Goal: Task Accomplishment & Management: Manage account settings

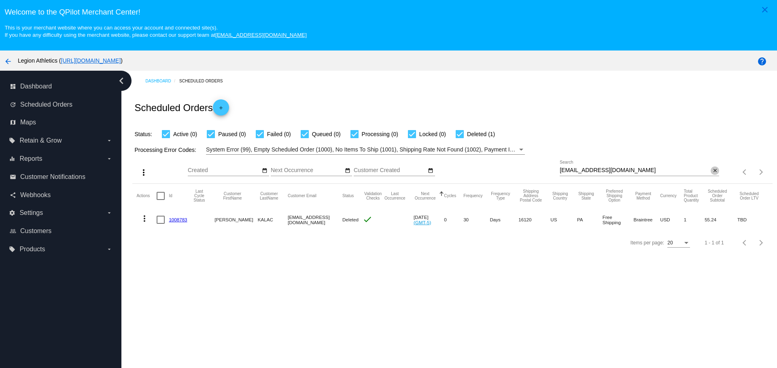
click at [712, 171] on mat-icon "close" at bounding box center [715, 171] width 6 height 6
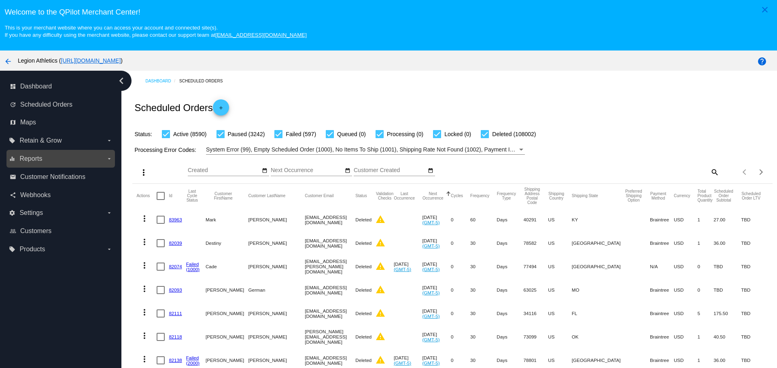
click at [102, 161] on label "equalizer Reports arrow_drop_down" at bounding box center [60, 158] width 103 height 13
click at [0, 0] on input "equalizer Reports arrow_drop_down" at bounding box center [0, 0] width 0 height 0
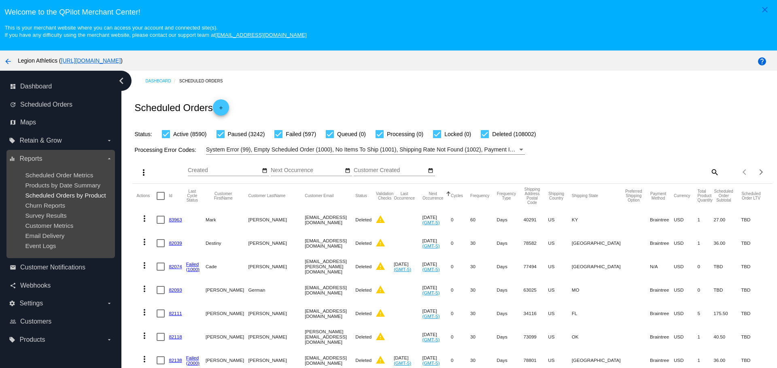
click at [57, 195] on span "Scheduled Orders by Product" at bounding box center [65, 195] width 80 height 7
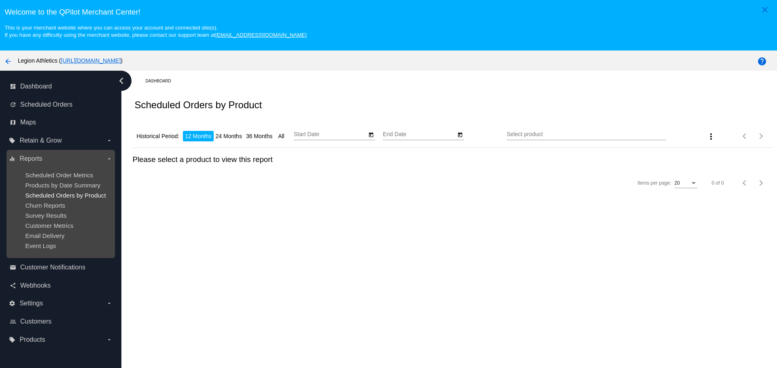
type input "8/18/2024"
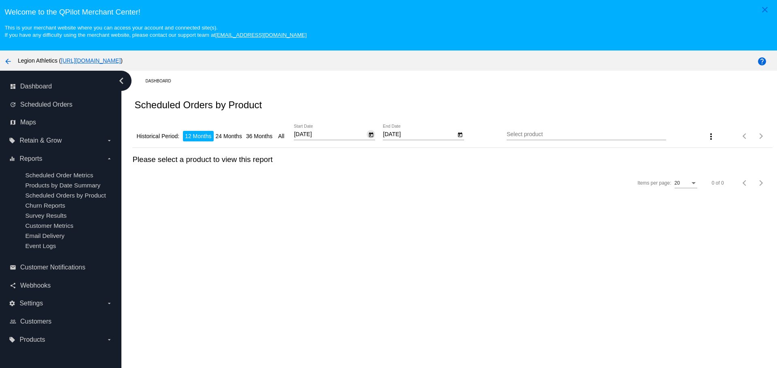
click at [369, 135] on icon "Open calendar" at bounding box center [371, 134] width 4 height 5
click at [340, 104] on div at bounding box center [388, 184] width 777 height 368
click at [457, 132] on icon "Open calendar" at bounding box center [460, 135] width 6 height 10
click at [487, 157] on button "Next month" at bounding box center [491, 157] width 16 height 16
click at [491, 159] on button "Next month" at bounding box center [491, 157] width 16 height 16
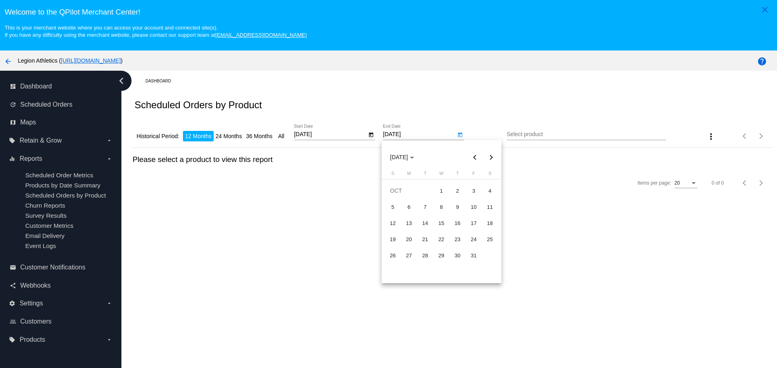
click at [491, 159] on button "Next month" at bounding box center [491, 157] width 16 height 16
click at [491, 160] on button "Next month" at bounding box center [491, 157] width 16 height 16
click at [439, 273] on div "31" at bounding box center [441, 272] width 15 height 15
type input "12/31/2025"
click at [507, 135] on input "Select product" at bounding box center [585, 134] width 159 height 6
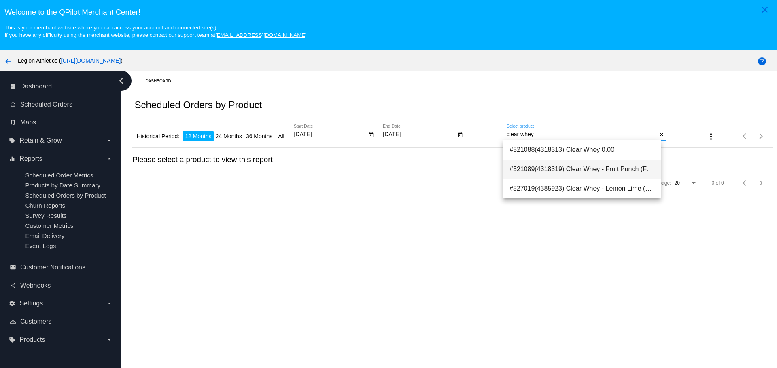
click at [587, 171] on span "#521089(4318319) Clear Whey - Fruit Punch (Flavor: Fruit Punch) 58.49" at bounding box center [581, 169] width 145 height 19
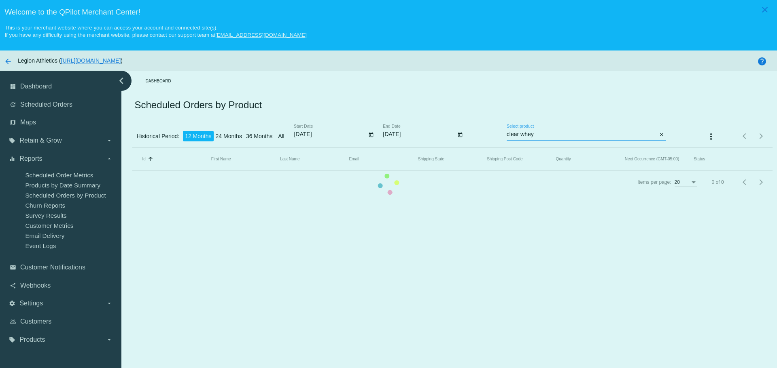
type input "Clear Whey - Fruit Punch (Flavor: Fruit Punch)"
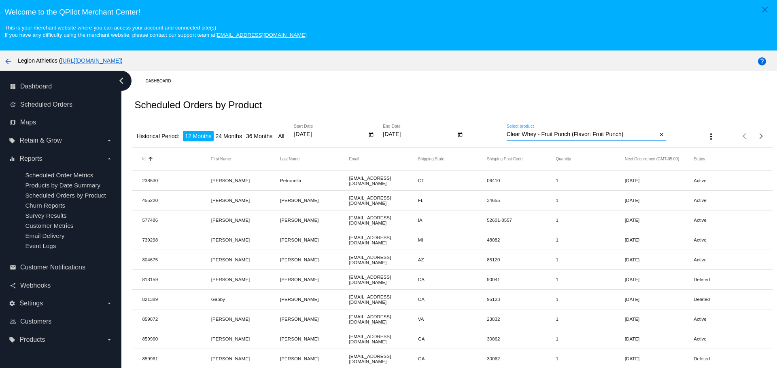
click at [703, 135] on button "more_vert" at bounding box center [711, 136] width 16 height 16
click at [702, 157] on mat-icon "file_download" at bounding box center [703, 157] width 10 height 10
click at [620, 132] on input "Clear Whey - Fruit Punch (Flavor: Fruit Punch)" at bounding box center [581, 134] width 151 height 6
click at [657, 134] on button "close" at bounding box center [661, 135] width 8 height 8
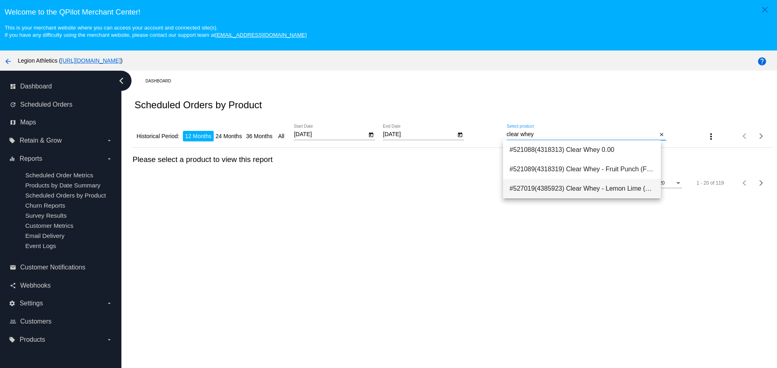
click at [594, 192] on span "#527019(4385923) Clear Whey - Lemon Lime (Flavor: Lemon Lime) 58.49" at bounding box center [581, 188] width 145 height 19
type input "Clear Whey - Lemon Lime (Flavor: Lemon Lime)"
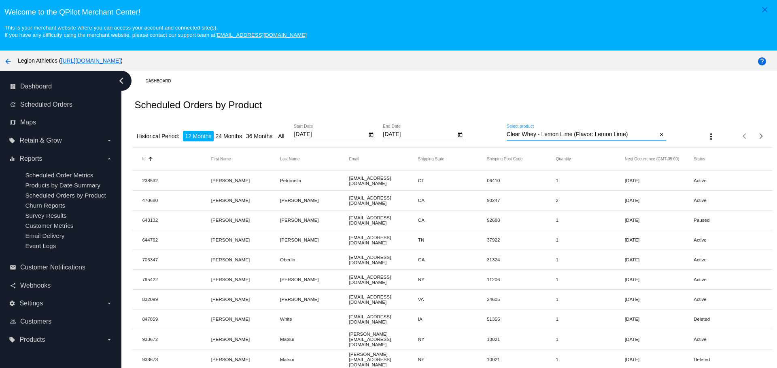
click at [706, 136] on mat-icon "more_vert" at bounding box center [711, 137] width 10 height 10
click at [700, 156] on mat-icon "file_download" at bounding box center [703, 157] width 10 height 10
click at [46, 104] on span "Scheduled Orders" at bounding box center [46, 104] width 52 height 7
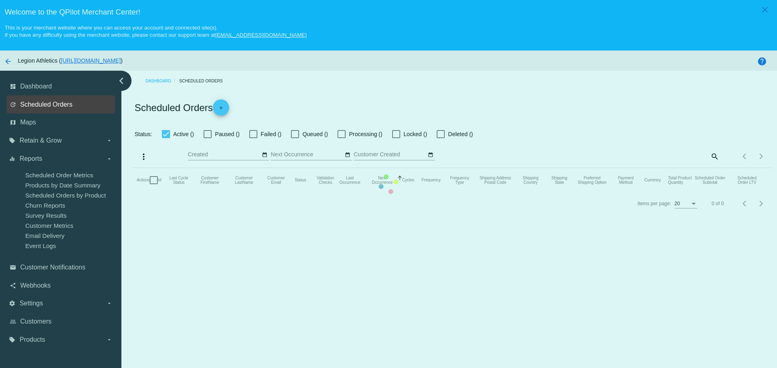
checkbox input "true"
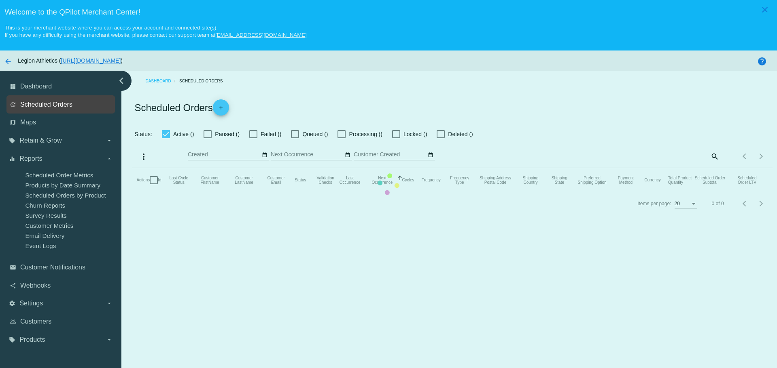
checkbox input "true"
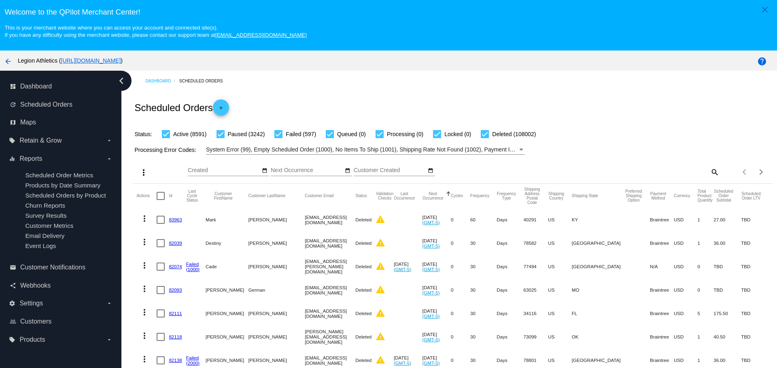
click at [709, 171] on mat-icon "search" at bounding box center [714, 172] width 10 height 13
click at [586, 172] on input "Search" at bounding box center [638, 170] width 159 height 6
paste input "cathymergen@gmail.com"
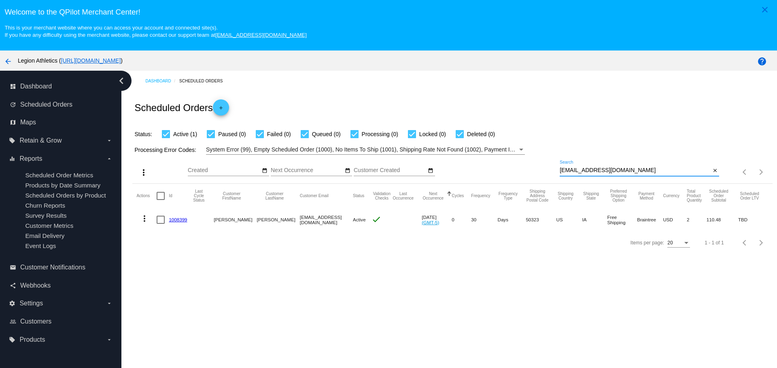
type input "cathymergen@gmail.com"
click at [140, 219] on mat-icon "more_vert" at bounding box center [145, 219] width 10 height 10
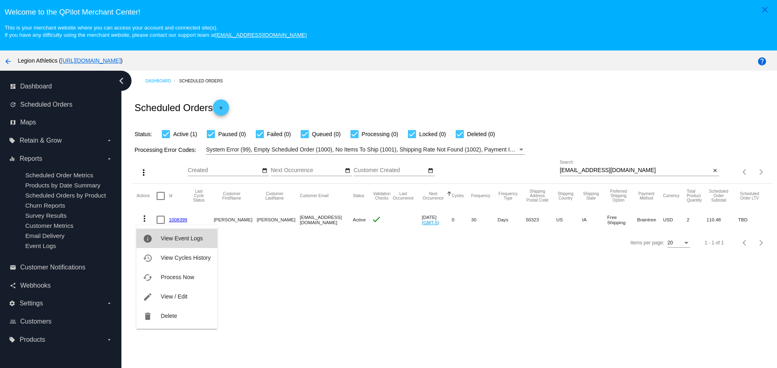
click at [181, 241] on span "View Event Logs" at bounding box center [182, 238] width 42 height 6
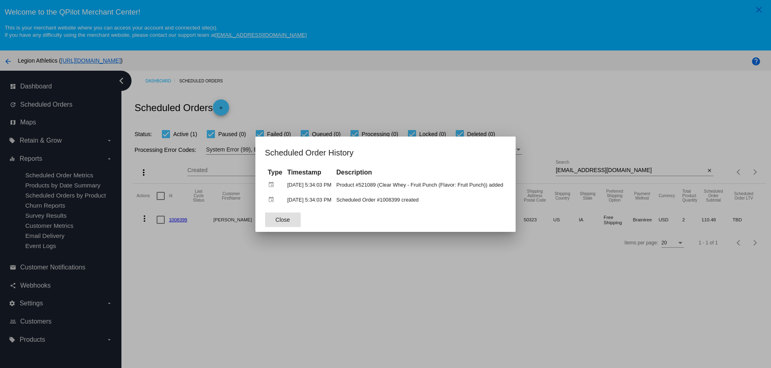
click at [282, 220] on span "Close" at bounding box center [282, 220] width 15 height 6
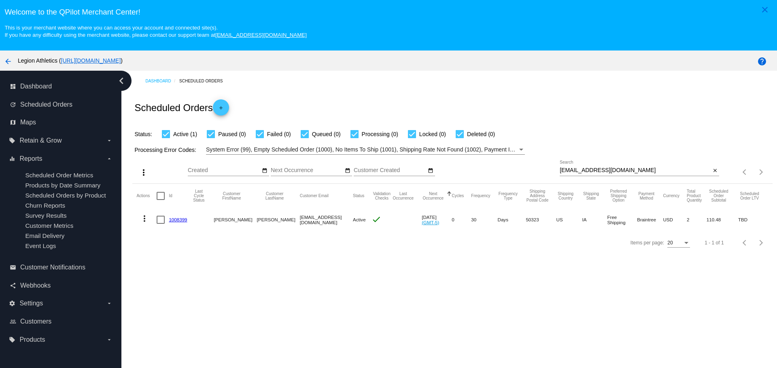
click at [178, 222] on link "1008399" at bounding box center [178, 219] width 18 height 5
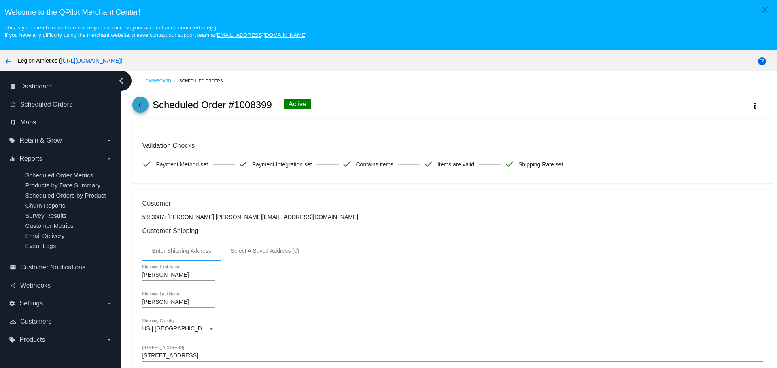
click at [144, 109] on mat-icon "arrow_back" at bounding box center [140, 107] width 10 height 10
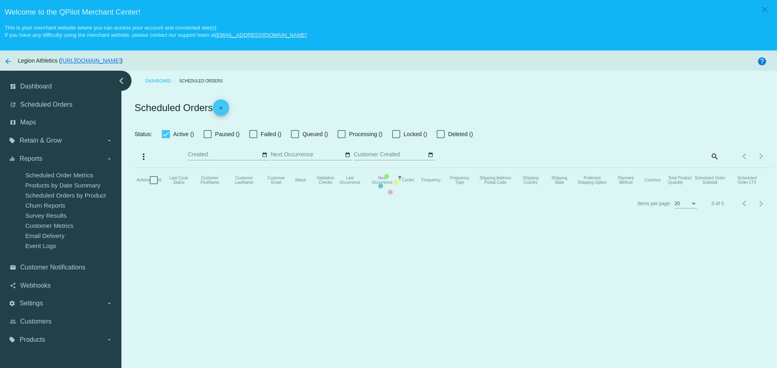
checkbox input "true"
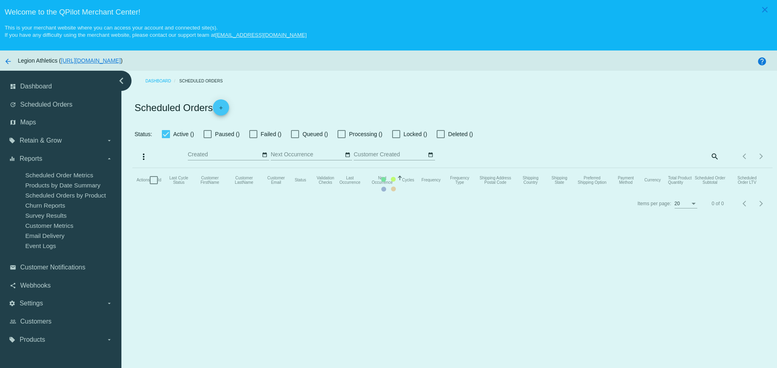
checkbox input "true"
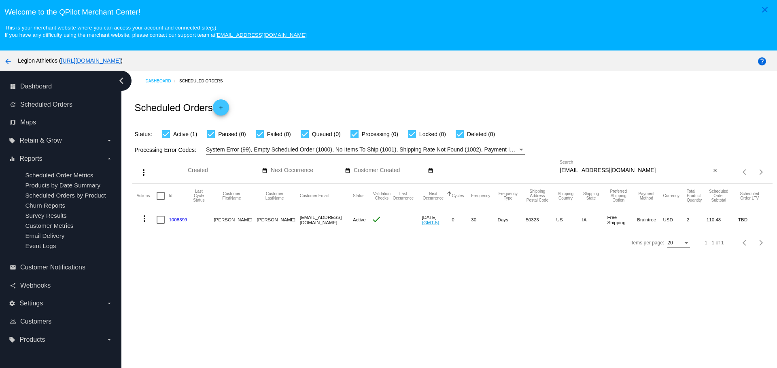
click at [560, 170] on input "cathymergen@gmail.com" at bounding box center [634, 170] width 151 height 6
drag, startPoint x: 560, startPoint y: 170, endPoint x: 612, endPoint y: 170, distance: 52.6
click at [612, 170] on input "cathymergen@gmail.com" at bounding box center [634, 170] width 151 height 6
paste input "michael.matsui+legion@hey"
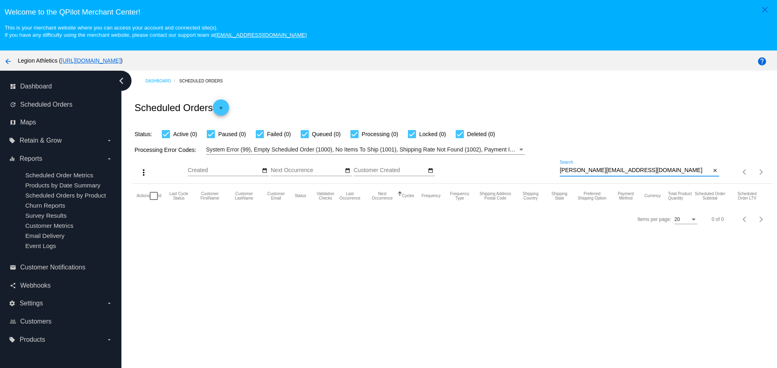
drag, startPoint x: 593, startPoint y: 170, endPoint x: 668, endPoint y: 171, distance: 75.2
click at [668, 171] on input "michael.matsui+legion@hey.com" at bounding box center [634, 170] width 151 height 6
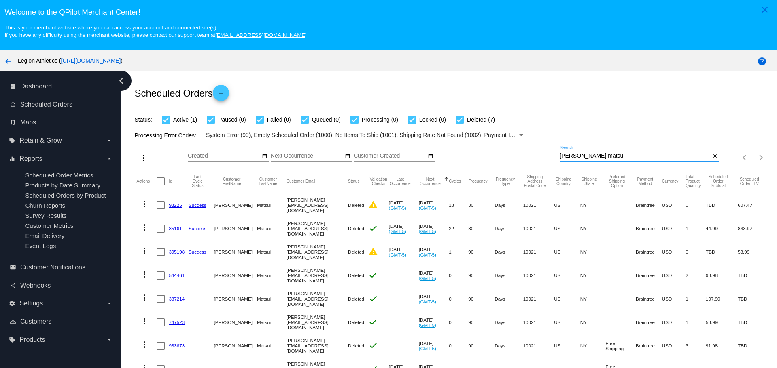
scroll to position [25, 0]
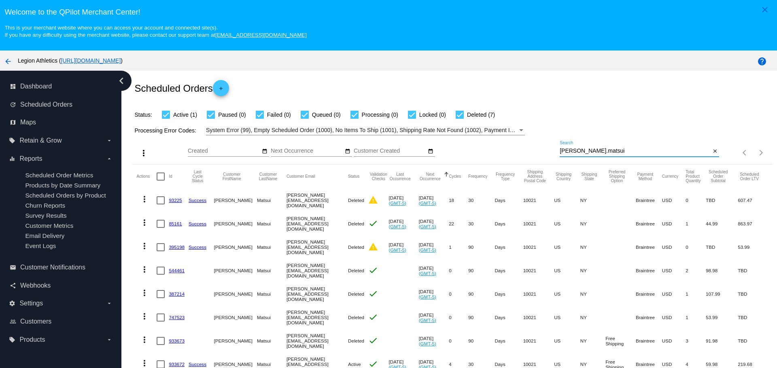
type input "michael.matsui"
click at [180, 362] on link "933672" at bounding box center [177, 364] width 16 height 5
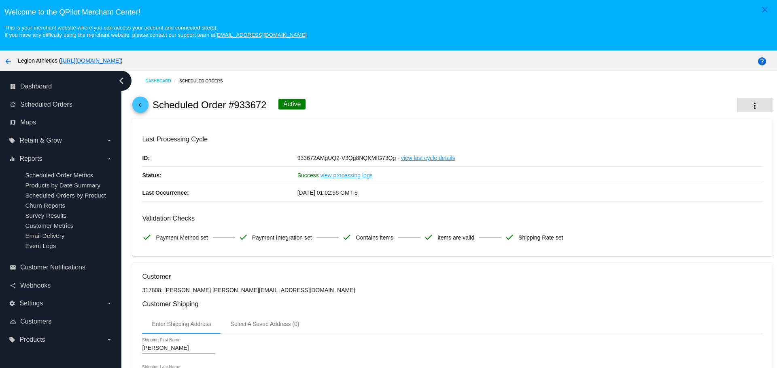
click at [749, 107] on mat-icon "more_vert" at bounding box center [754, 106] width 10 height 10
click at [713, 112] on button "info View Event Logs" at bounding box center [703, 110] width 113 height 19
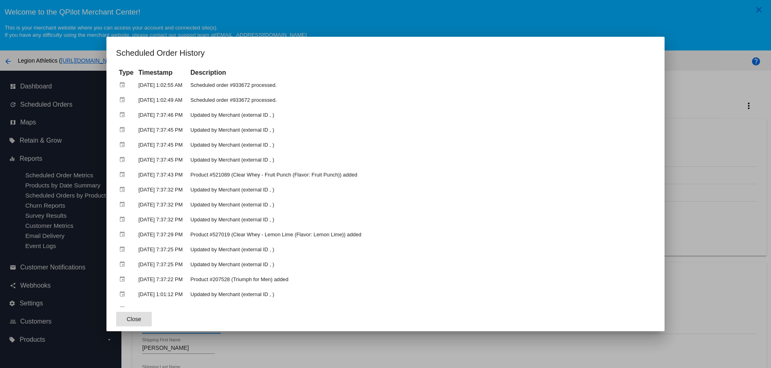
click at [127, 320] on span "Close" at bounding box center [134, 319] width 15 height 6
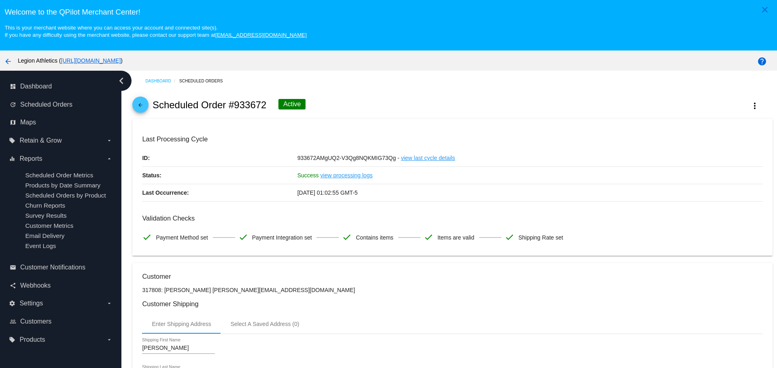
click at [133, 102] on link "arrow_back" at bounding box center [140, 105] width 16 height 16
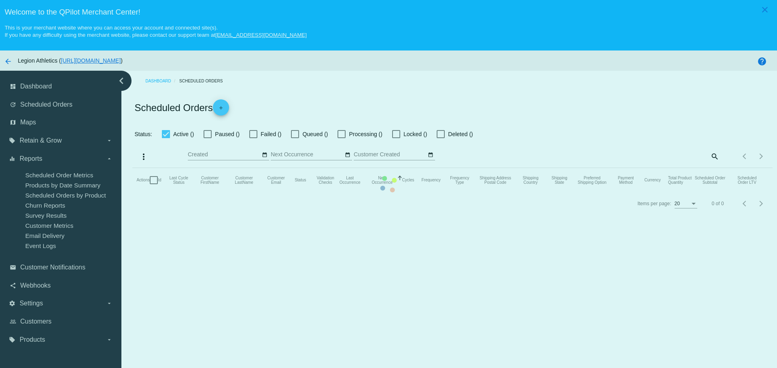
checkbox input "true"
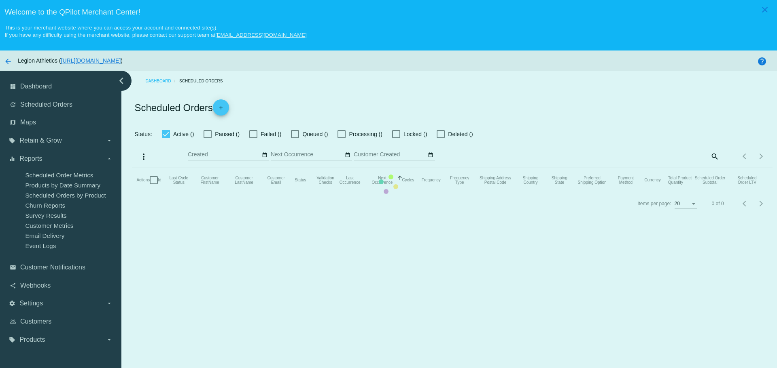
checkbox input "true"
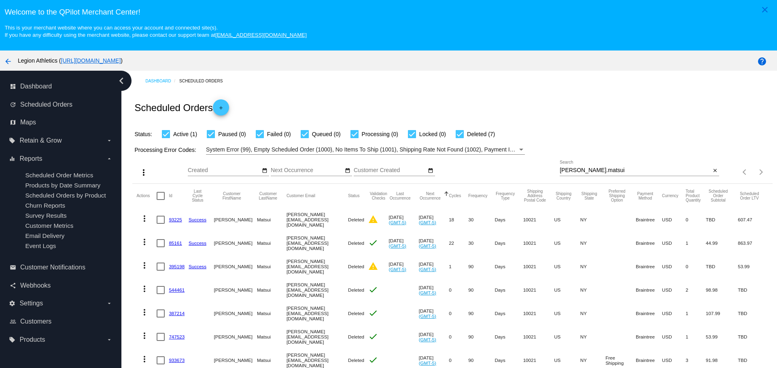
click at [559, 171] on input "michael.matsui" at bounding box center [634, 170] width 151 height 6
drag, startPoint x: 552, startPoint y: 171, endPoint x: 582, endPoint y: 169, distance: 30.4
click at [582, 169] on input "michael.matsui" at bounding box center [634, 170] width 151 height 6
paste input "ccarbajalobt@hotmail.com"
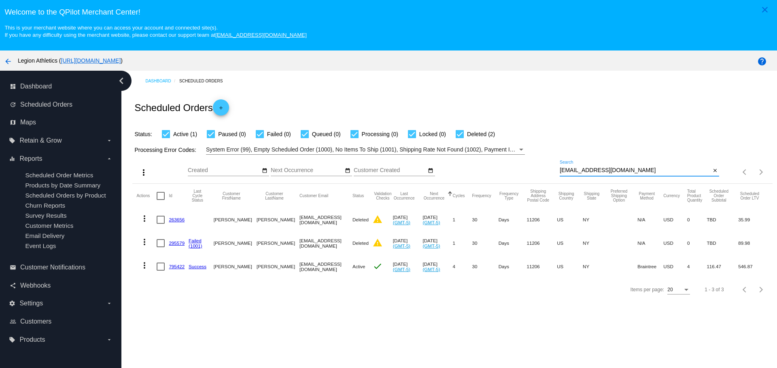
type input "ccarbajalobt@hotmail.com"
click at [181, 266] on link "795422" at bounding box center [177, 266] width 16 height 5
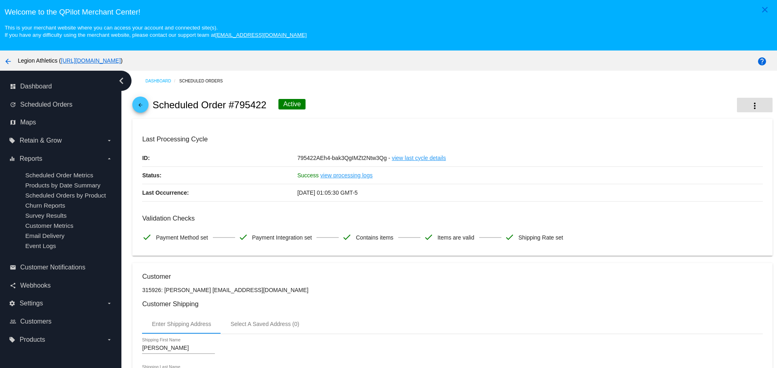
click at [749, 106] on mat-icon "more_vert" at bounding box center [754, 106] width 10 height 10
click at [702, 114] on button "info View Event Logs" at bounding box center [703, 110] width 113 height 19
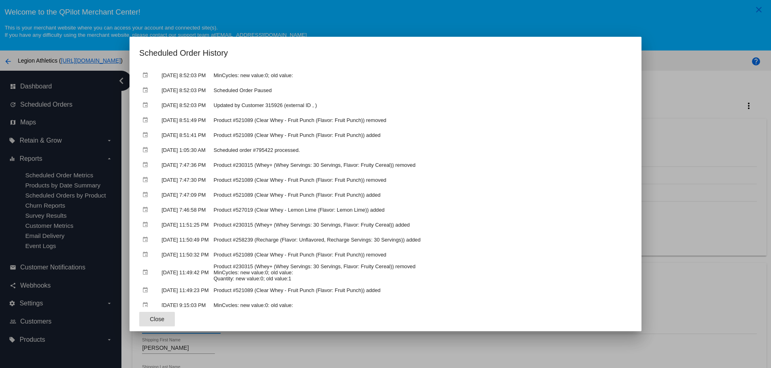
scroll to position [243, 0]
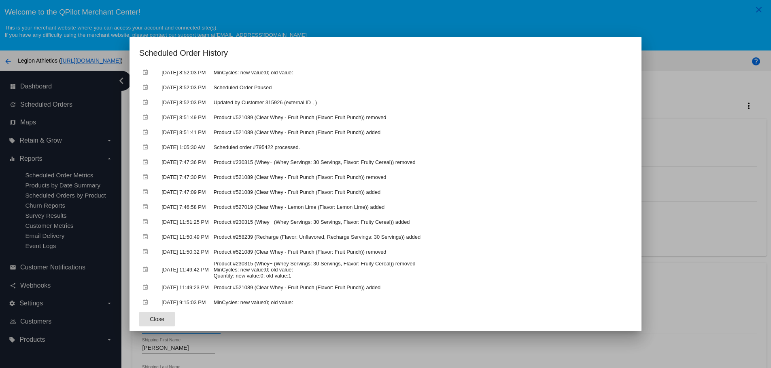
click at [151, 319] on span "Close" at bounding box center [157, 319] width 15 height 6
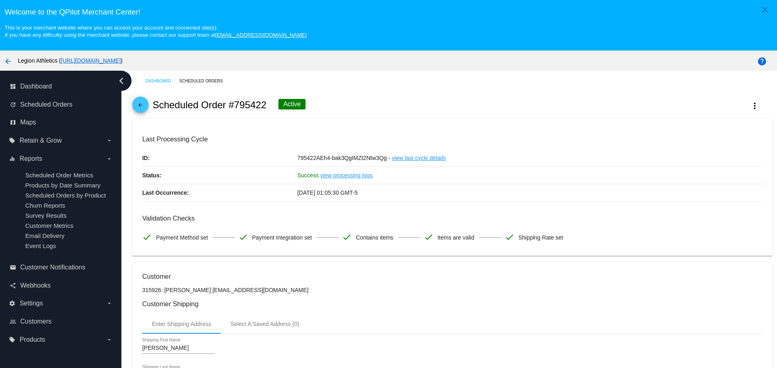
click at [147, 104] on link "arrow_back" at bounding box center [140, 105] width 16 height 16
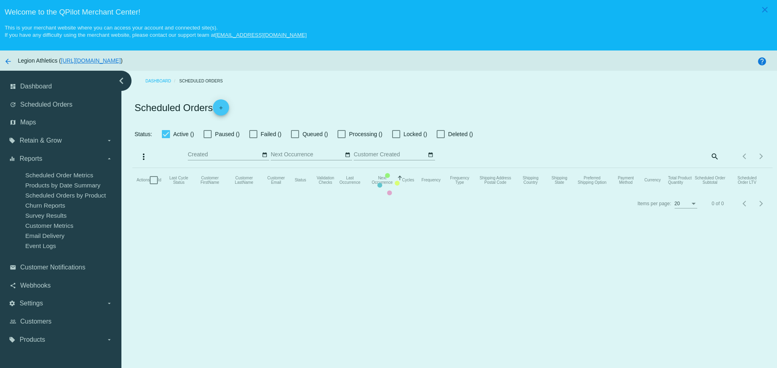
checkbox input "true"
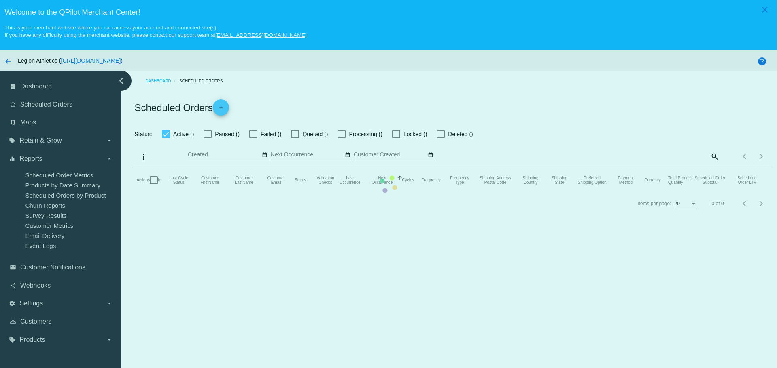
checkbox input "true"
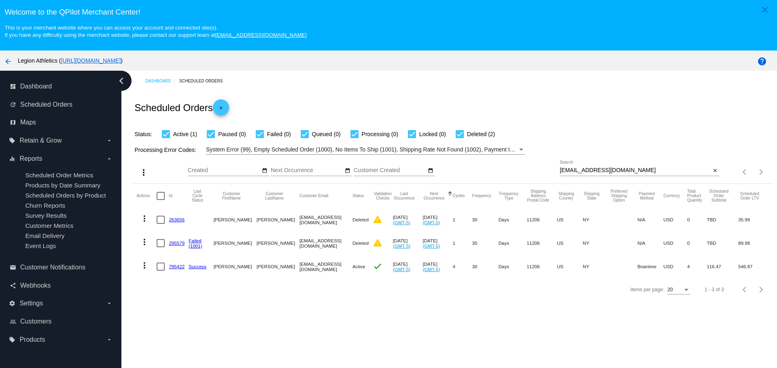
click at [142, 268] on mat-icon "more_vert" at bounding box center [145, 266] width 10 height 10
click at [169, 186] on span "View Event Logs" at bounding box center [182, 183] width 42 height 6
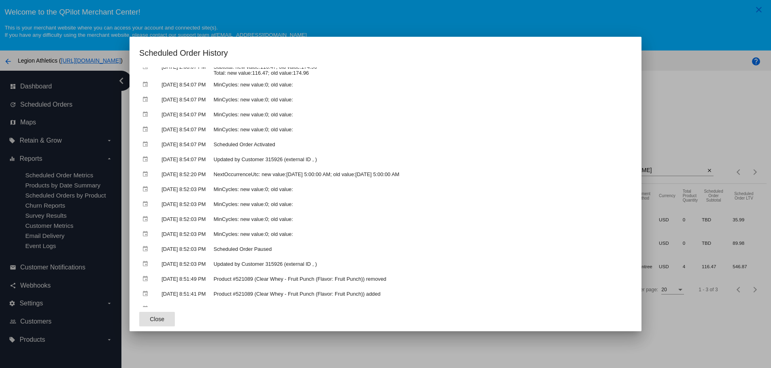
scroll to position [121, 0]
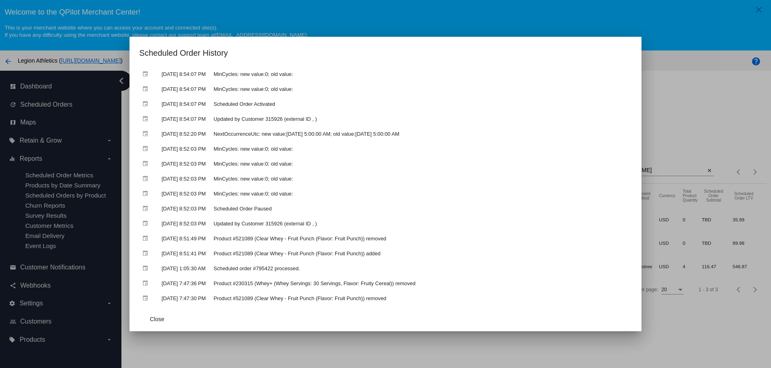
drag, startPoint x: 269, startPoint y: 239, endPoint x: 412, endPoint y: 239, distance: 142.8
click at [412, 239] on tr "event Jun 22, 2025, 8:51:49 PM Product #521089 (Clear Whey - Fruit Punch (Flavo…" at bounding box center [385, 239] width 491 height 14
drag, startPoint x: 239, startPoint y: 253, endPoint x: 375, endPoint y: 250, distance: 136.7
click at [375, 250] on td "Product #521089 (Clear Whey - Fruit Punch (Flavor: Fruit Punch)) added" at bounding box center [421, 254] width 419 height 14
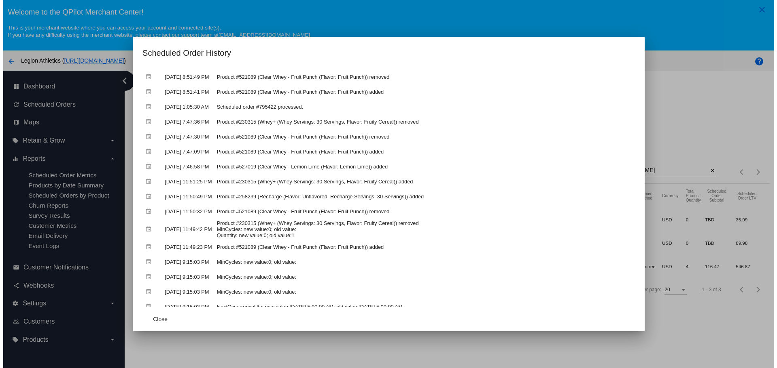
scroll to position [324, 0]
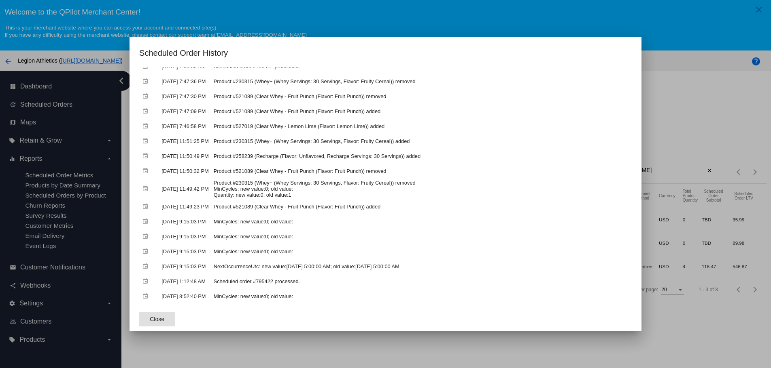
click at [154, 315] on button "Close" at bounding box center [157, 319] width 36 height 15
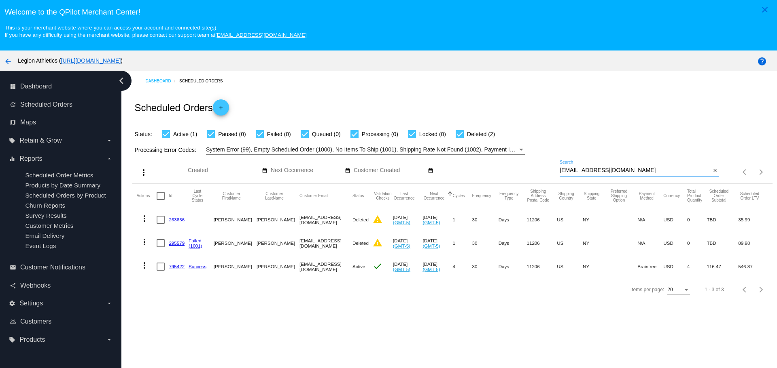
click at [559, 169] on input "ccarbajalobt@hotmail.com" at bounding box center [634, 170] width 151 height 6
drag, startPoint x: 556, startPoint y: 169, endPoint x: 616, endPoint y: 169, distance: 60.3
click at [616, 169] on input "ccarbajalobt@hotmail.com" at bounding box center [634, 170] width 151 height 6
paste input "dmac8783@g"
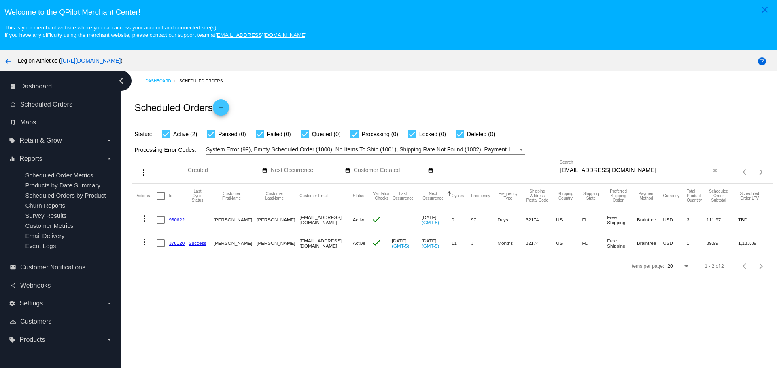
click at [559, 169] on input "dmac8783@gmail.com" at bounding box center [634, 170] width 151 height 6
drag, startPoint x: 573, startPoint y: 169, endPoint x: 605, endPoint y: 169, distance: 32.8
click at [605, 169] on input "dmac8783@gmail.com" at bounding box center [634, 170] width 151 height 6
paste input "sweatwithshan"
type input "sweatwithshan@gmail.com"
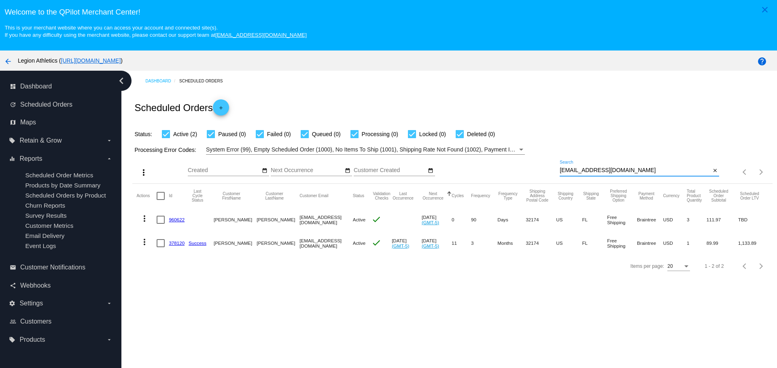
click at [594, 135] on div "Status: Active (2) Paused (0) Failed (0) Queued (0) Processing (0) Locked (0) D…" at bounding box center [451, 131] width 639 height 15
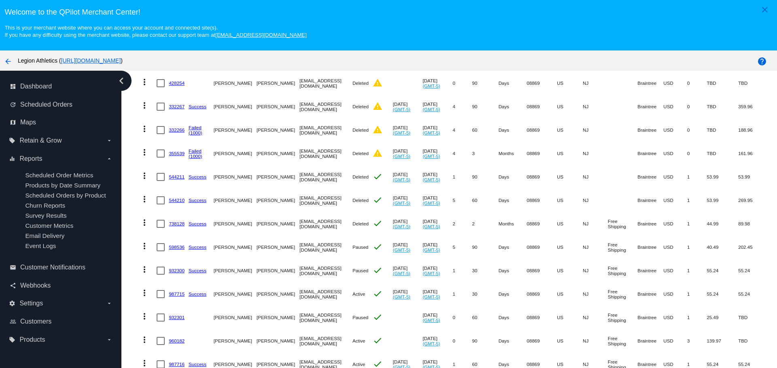
scroll to position [51, 0]
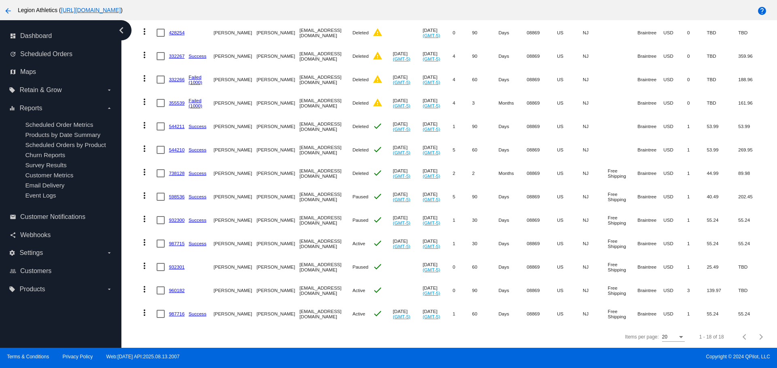
click at [177, 241] on link "987715" at bounding box center [177, 243] width 16 height 5
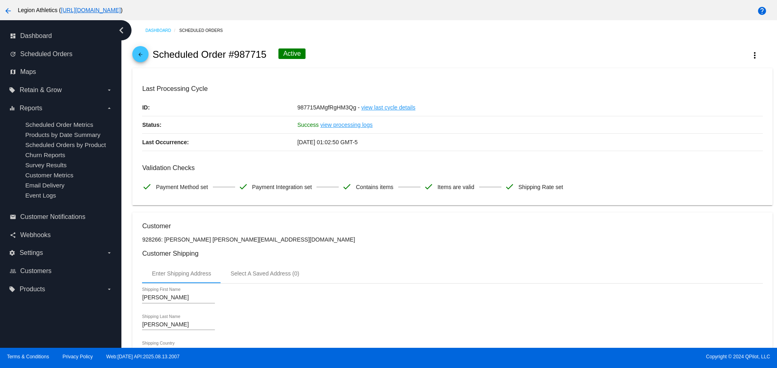
click at [140, 56] on mat-icon "arrow_back" at bounding box center [140, 57] width 10 height 10
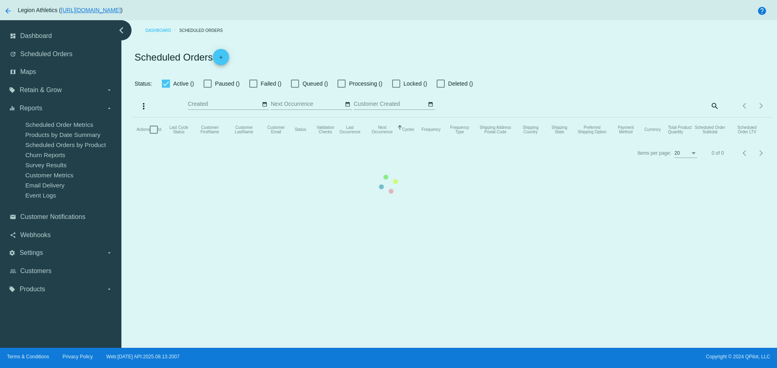
checkbox input "true"
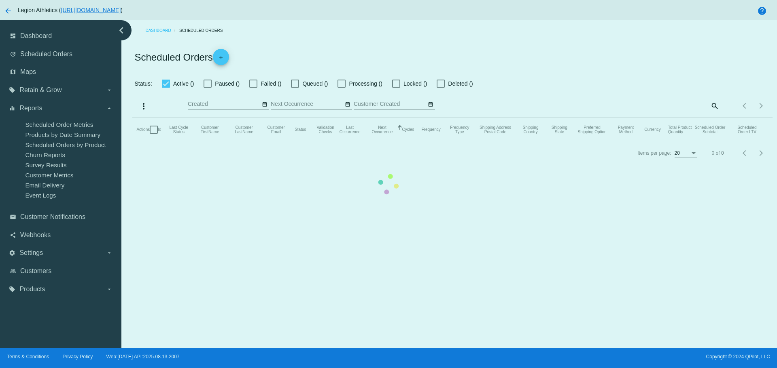
checkbox input "true"
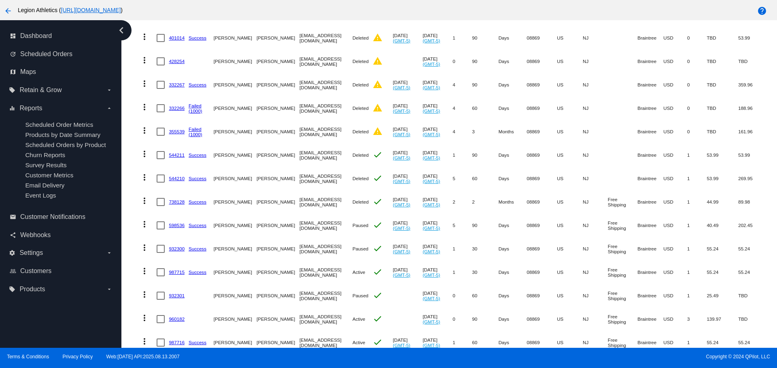
scroll to position [260, 0]
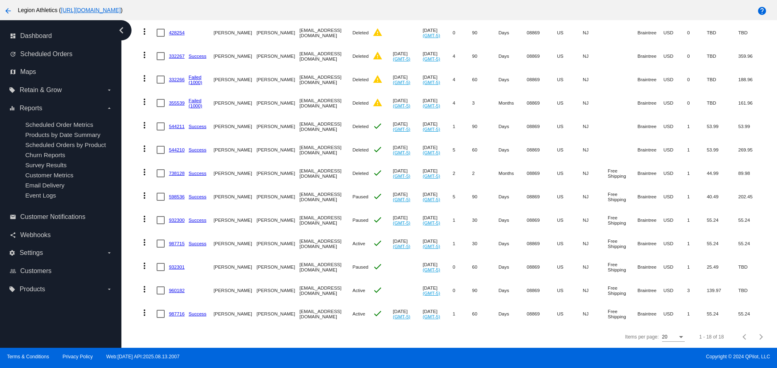
click at [173, 288] on link "960182" at bounding box center [177, 290] width 16 height 5
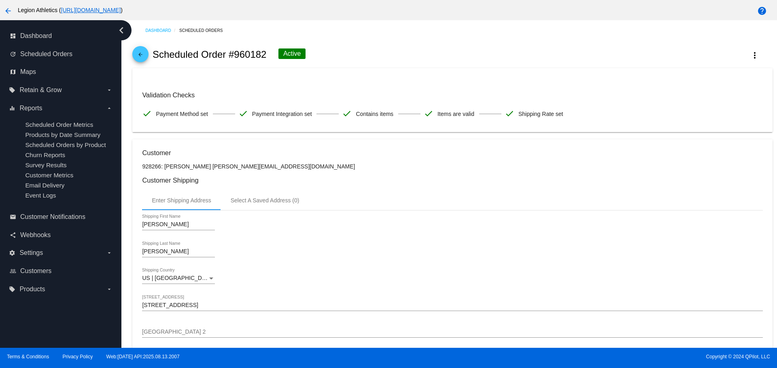
click at [142, 57] on mat-icon "arrow_back" at bounding box center [140, 57] width 10 height 10
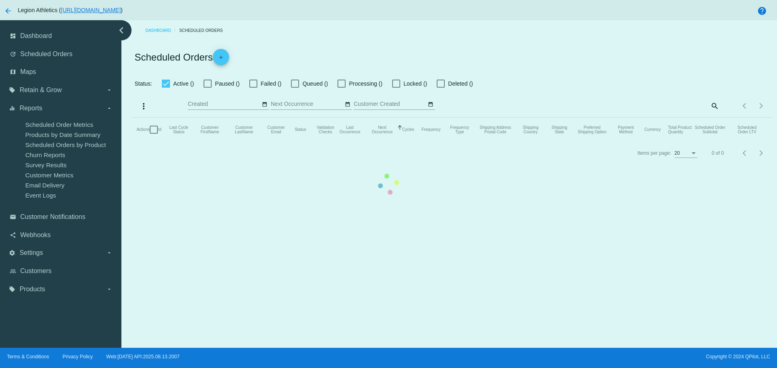
checkbox input "true"
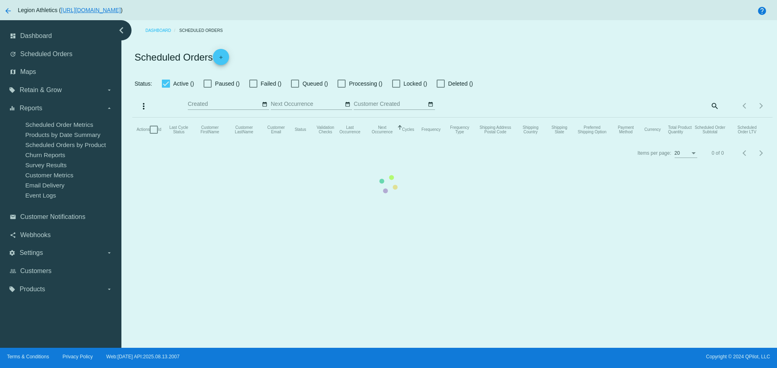
checkbox input "true"
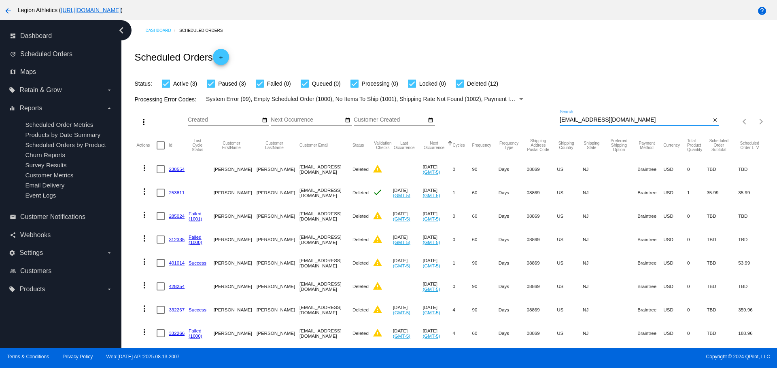
drag, startPoint x: 551, startPoint y: 118, endPoint x: 620, endPoint y: 119, distance: 68.4
click at [620, 119] on input "sweatwithshan@gmail.com" at bounding box center [634, 120] width 151 height 6
paste input "herrerajoannarn@yahoo"
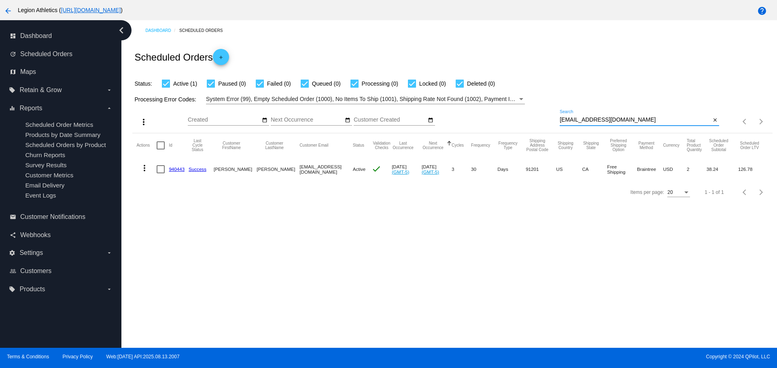
type input "herrerajoannarn@yahoo.com"
click at [146, 169] on mat-icon "more_vert" at bounding box center [145, 168] width 10 height 10
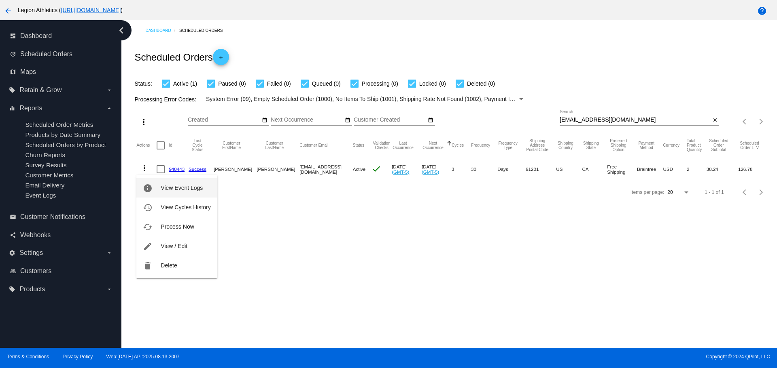
click at [157, 186] on button "info View Event Logs" at bounding box center [176, 187] width 80 height 19
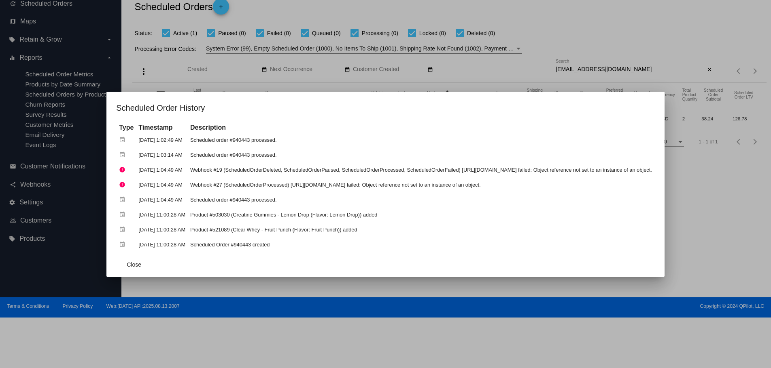
drag, startPoint x: 201, startPoint y: 227, endPoint x: 335, endPoint y: 228, distance: 133.5
click at [335, 228] on td "Product #521089 (Clear Whey - Fruit Punch (Flavor: Fruit Punch)) added" at bounding box center [421, 230] width 466 height 14
click at [116, 258] on button "Close" at bounding box center [134, 265] width 36 height 15
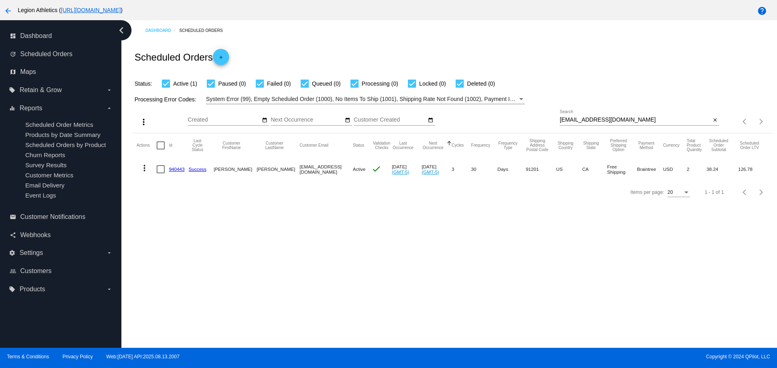
click at [176, 169] on link "940443" at bounding box center [177, 169] width 16 height 5
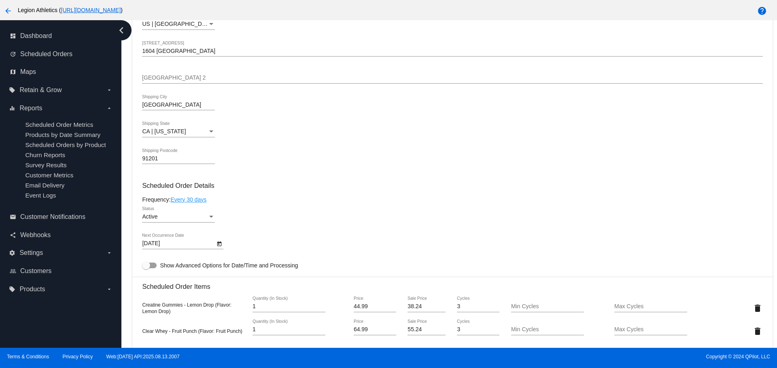
scroll to position [445, 0]
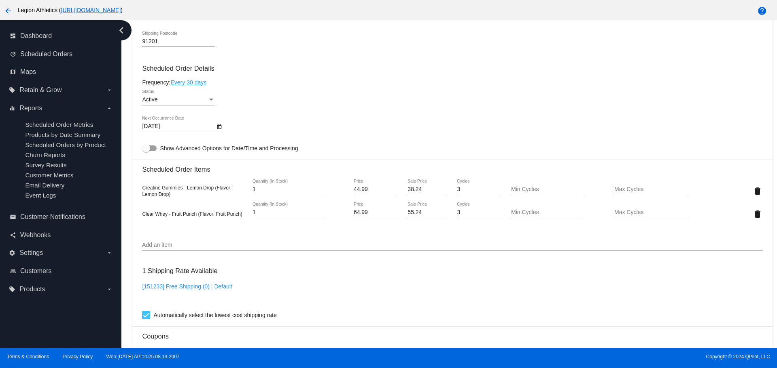
click at [411, 212] on input "55.24" at bounding box center [426, 213] width 38 height 6
type input "48.74"
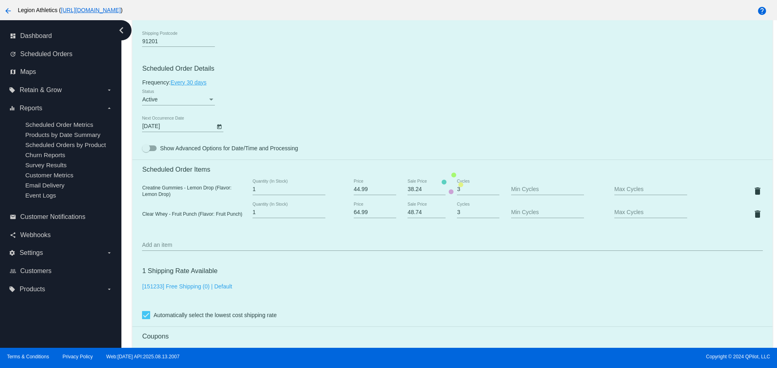
click at [421, 122] on mat-card "Customer 6719575: Joanna Herrera herrerajoannarn@yahoo.com Customer Shipping En…" at bounding box center [451, 184] width 639 height 832
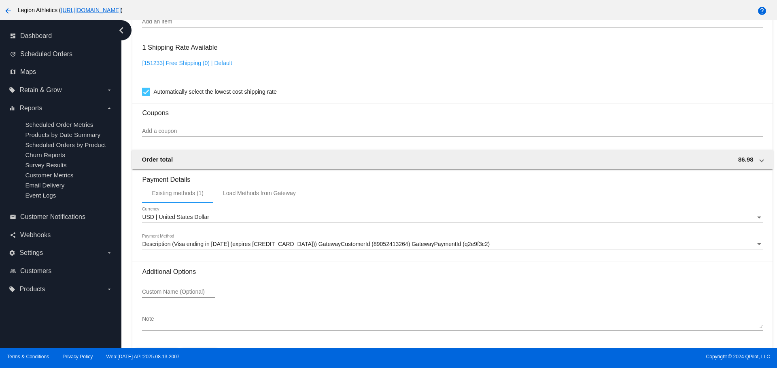
scroll to position [696, 0]
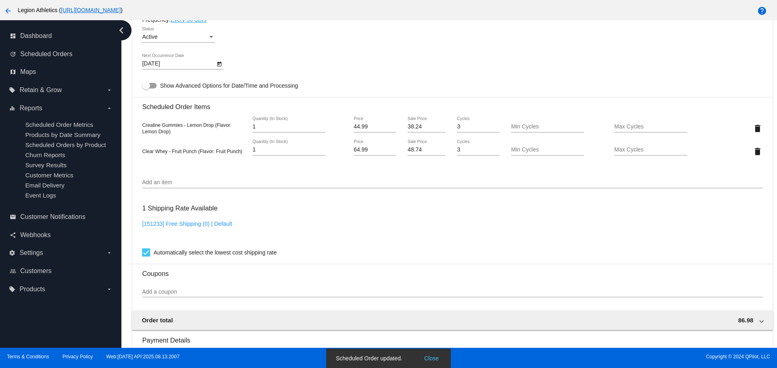
scroll to position [493, 0]
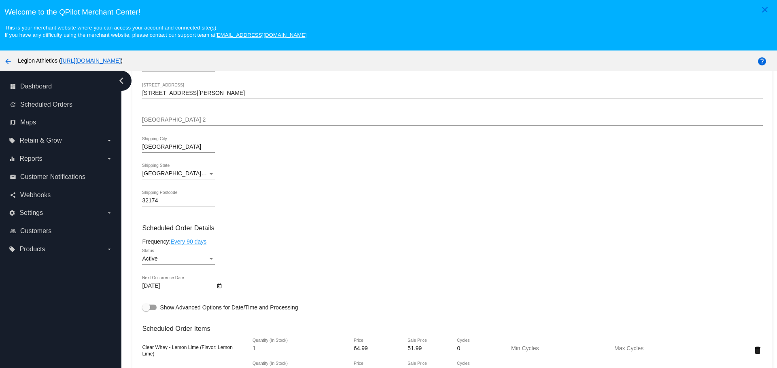
scroll to position [243, 0]
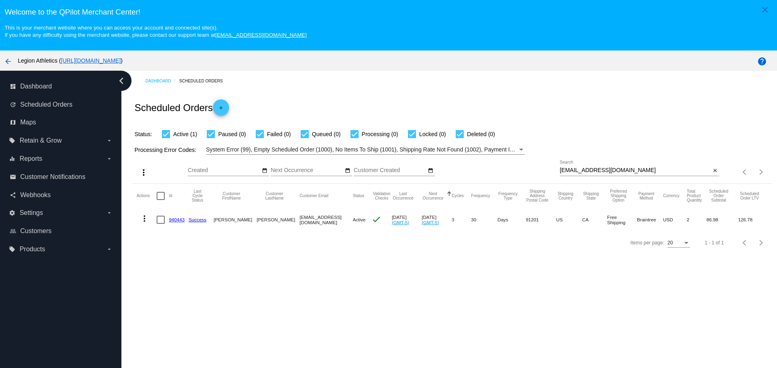
click at [559, 170] on input "[EMAIL_ADDRESS][DOMAIN_NAME]" at bounding box center [634, 170] width 151 height 6
drag, startPoint x: 556, startPoint y: 170, endPoint x: 623, endPoint y: 171, distance: 67.6
click at [623, 170] on input "[EMAIL_ADDRESS][DOMAIN_NAME]" at bounding box center [634, 170] width 151 height 6
click at [569, 169] on input "[EMAIL_ADDRESS][DOMAIN_NAME]" at bounding box center [634, 170] width 151 height 6
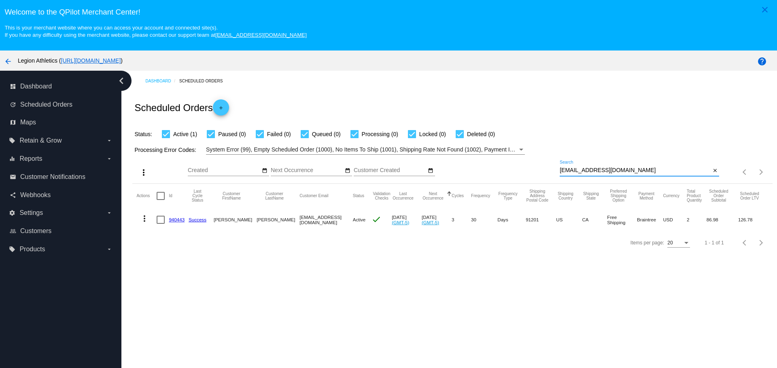
click at [569, 169] on input "[EMAIL_ADDRESS][DOMAIN_NAME]" at bounding box center [634, 170] width 151 height 6
paste input "860616"
type input "860616"
click at [178, 222] on link "860616" at bounding box center [177, 219] width 16 height 5
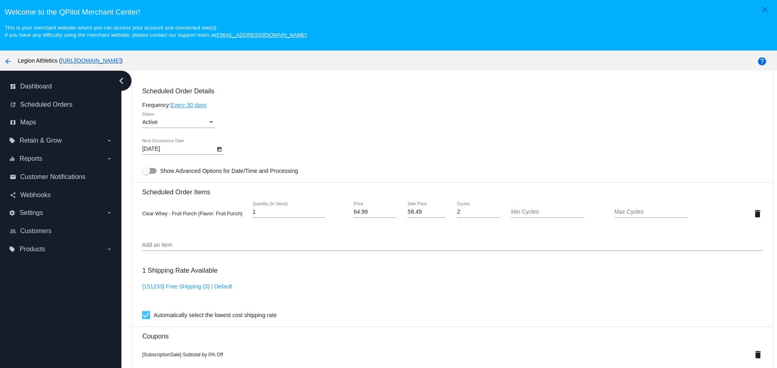
scroll to position [485, 0]
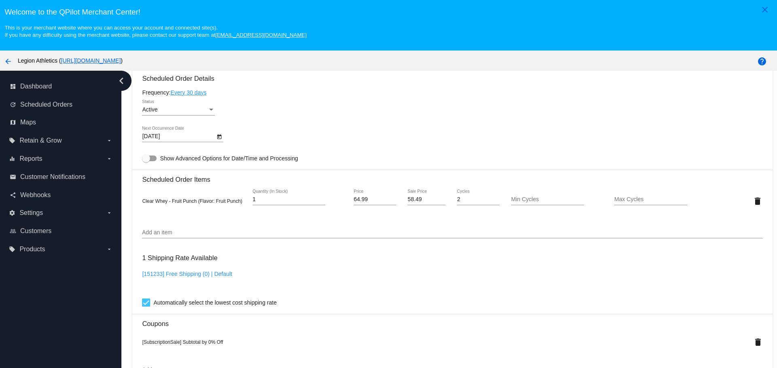
click at [407, 199] on input "58.49" at bounding box center [426, 200] width 38 height 6
type input "51.99"
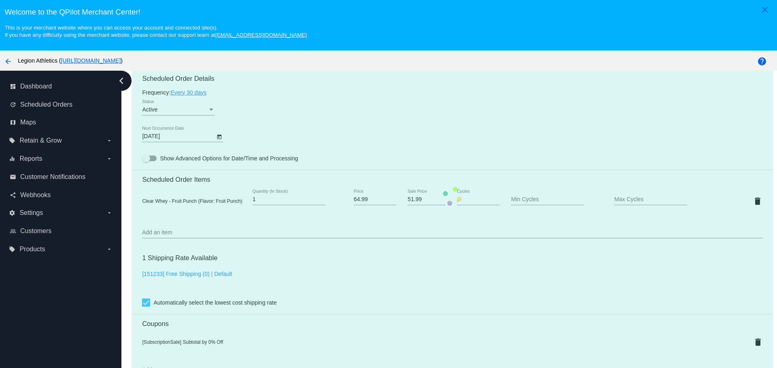
click at [413, 140] on mat-card "Customer 4290573: Robyn Moore f15robyn@aol.com Customer Shipping Enter Shipping…" at bounding box center [451, 196] width 639 height 837
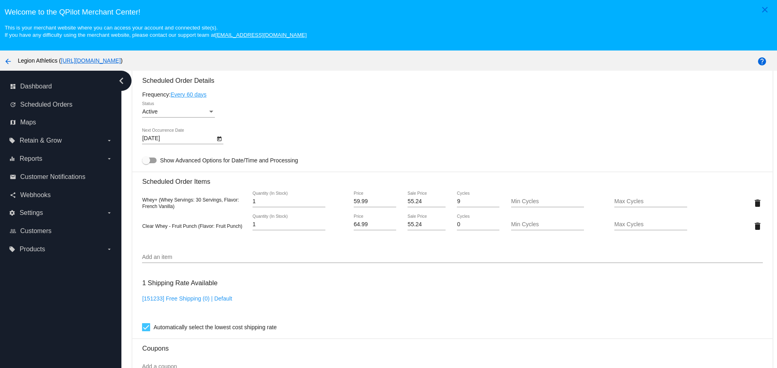
scroll to position [485, 0]
click at [407, 222] on input "55.24" at bounding box center [426, 223] width 38 height 6
type input "48.74"
click at [419, 124] on mat-card "Customer 973794: Nina Zaiser nmzaiser03@gmail.com Customer Shipping Enter Shipp…" at bounding box center [451, 194] width 639 height 832
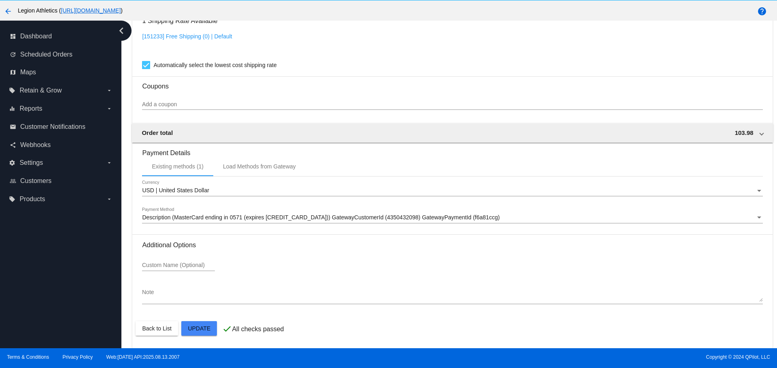
scroll to position [51, 0]
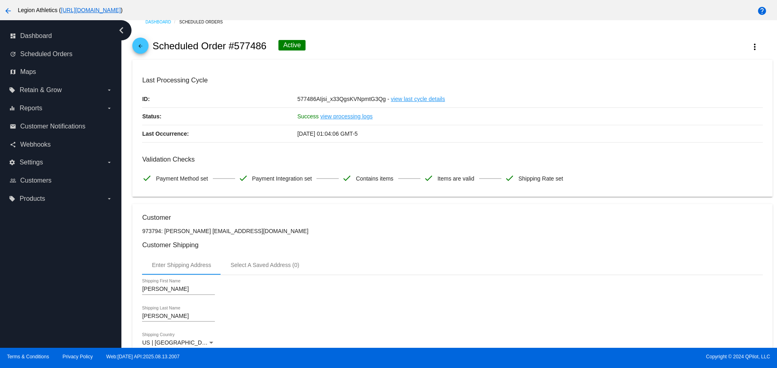
scroll to position [0, 0]
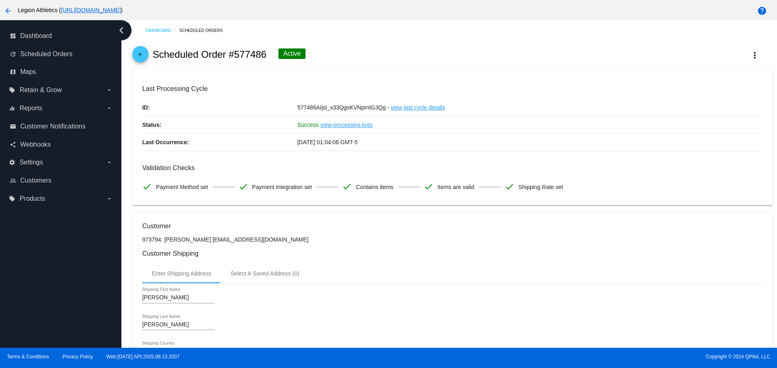
click at [138, 57] on mat-icon "arrow_back" at bounding box center [140, 57] width 10 height 10
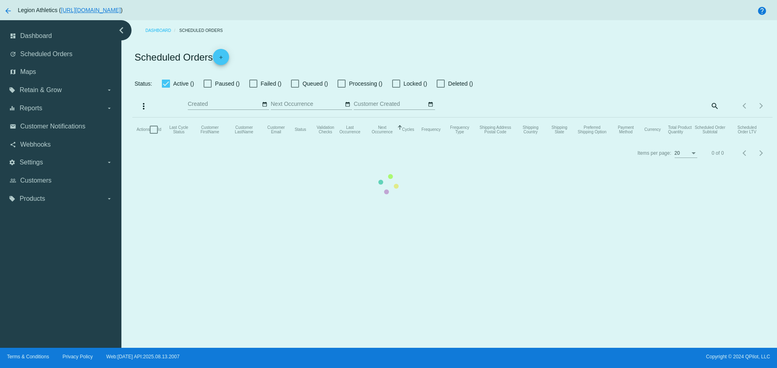
checkbox input "true"
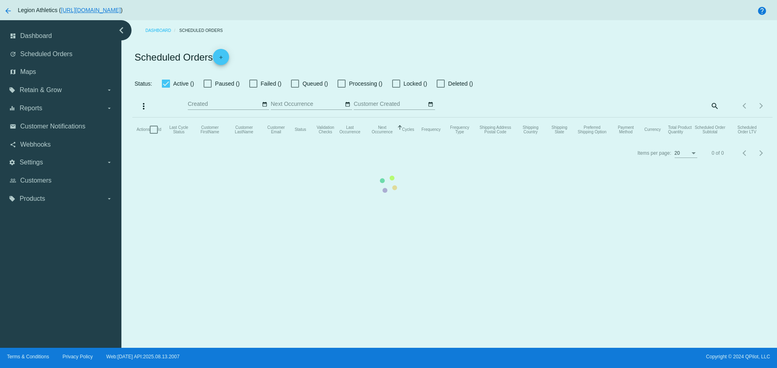
checkbox input "true"
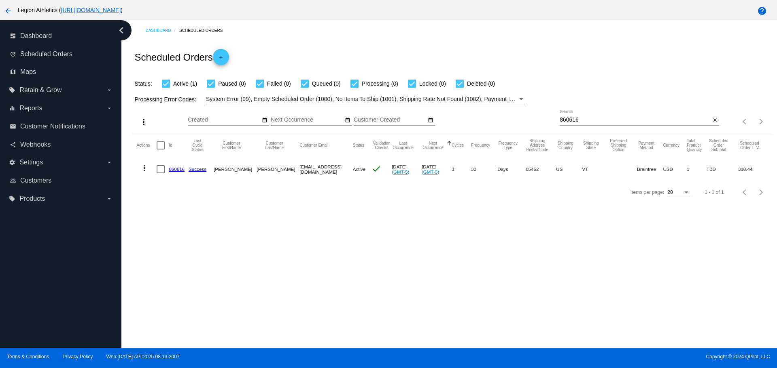
click at [562, 118] on input "860616" at bounding box center [634, 120] width 151 height 6
paste input "238530"
type input "238530"
click at [172, 170] on link "238530" at bounding box center [177, 169] width 16 height 5
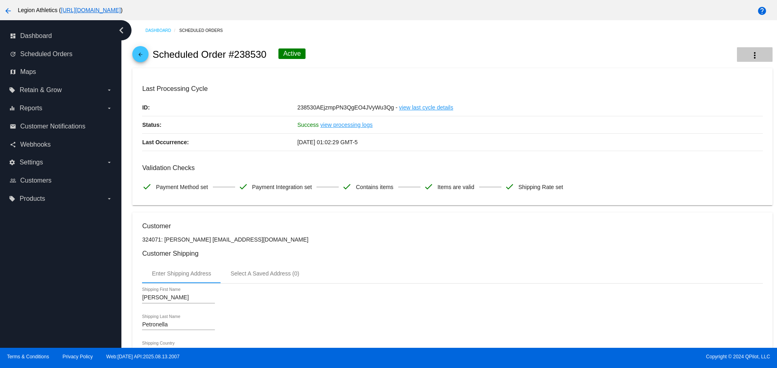
click at [749, 57] on mat-icon "more_vert" at bounding box center [754, 56] width 10 height 10
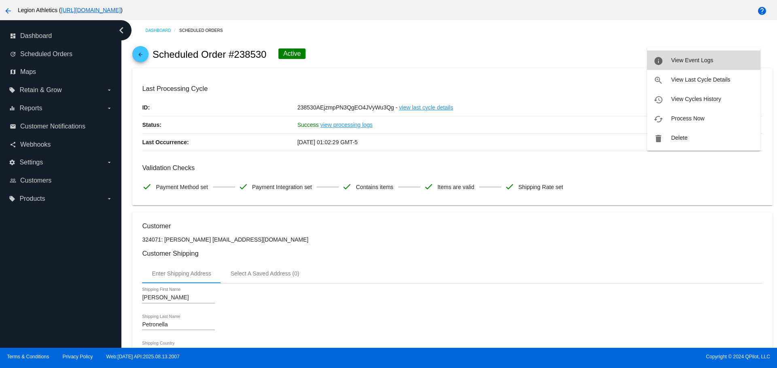
click at [718, 61] on button "info View Event Logs" at bounding box center [703, 60] width 113 height 19
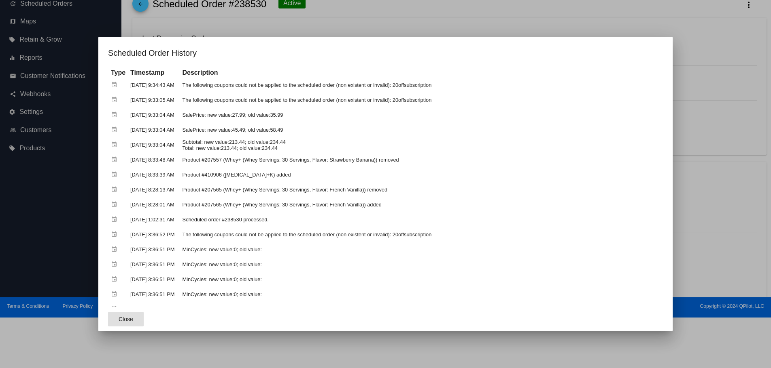
click at [108, 322] on button "Close" at bounding box center [126, 319] width 36 height 15
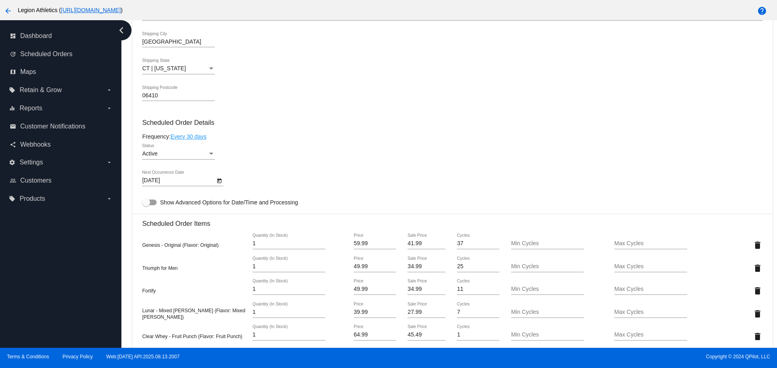
scroll to position [526, 0]
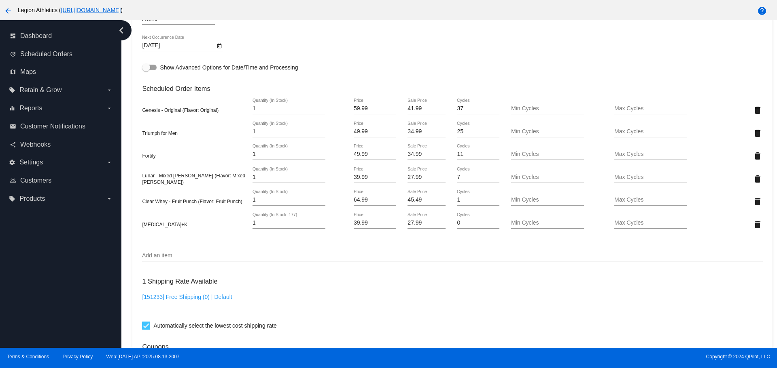
click at [407, 201] on input "45.49" at bounding box center [426, 200] width 38 height 6
type input "42.24"
click at [356, 54] on mat-card "Customer 324071: Bryan Petronella bpetronella5@yahoo.com Customer Shipping Ente…" at bounding box center [451, 162] width 639 height 951
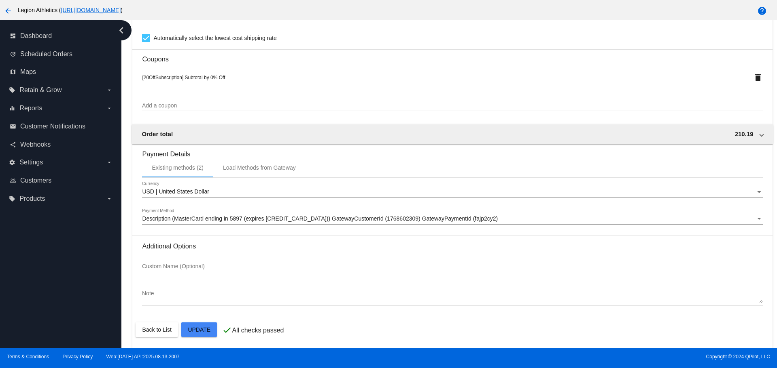
scroll to position [815, 0]
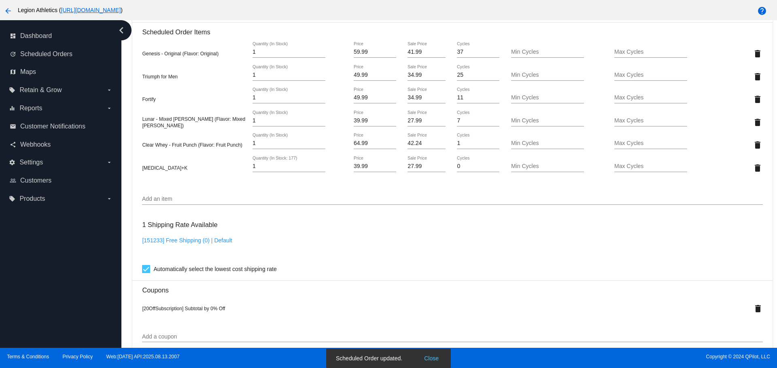
scroll to position [573, 0]
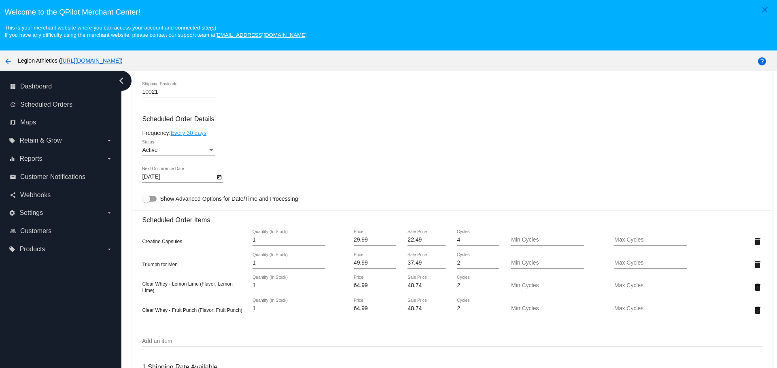
scroll to position [485, 0]
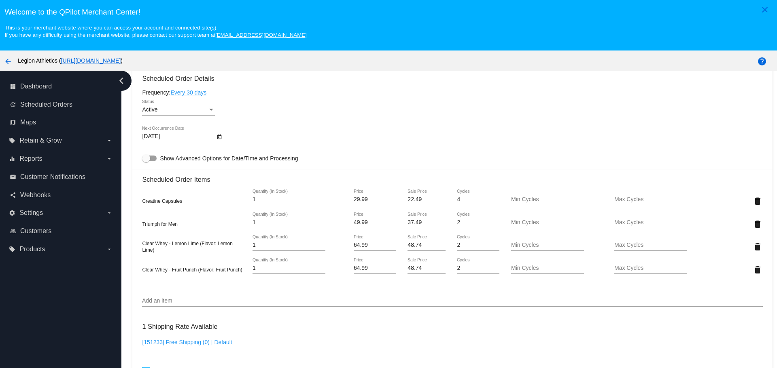
click at [407, 245] on input "48.74" at bounding box center [426, 245] width 38 height 6
click at [408, 244] on input "48.74" at bounding box center [426, 245] width 38 height 6
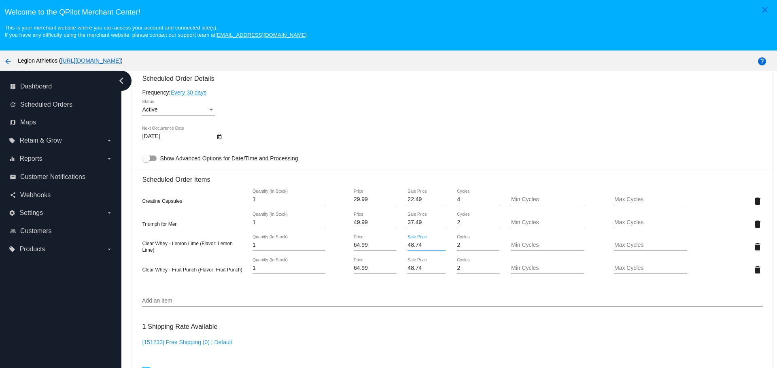
click at [408, 244] on input "48.74" at bounding box center [426, 245] width 38 height 6
type input "45.49"
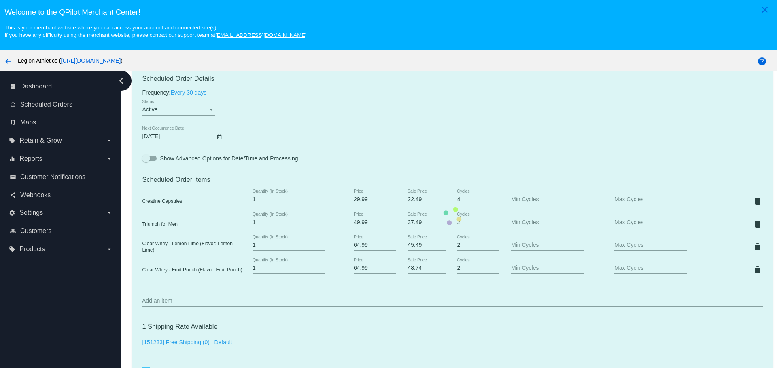
click at [412, 124] on mat-card "Customer 317808: Michael Matsui michael.matsui+legion@hey.com Customer Shipping…" at bounding box center [451, 216] width 639 height 877
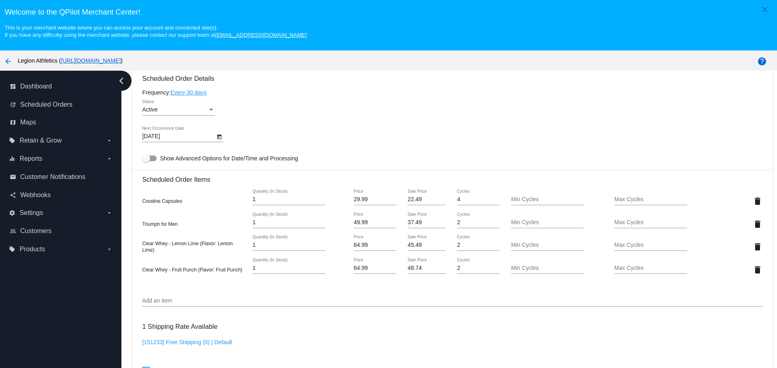
click at [407, 270] on input "48.74" at bounding box center [426, 268] width 38 height 6
type input "45.49"
click at [407, 125] on mat-card "Customer 317808: Michael Matsui michael.matsui+legion@hey.com Customer Shipping…" at bounding box center [451, 216] width 639 height 877
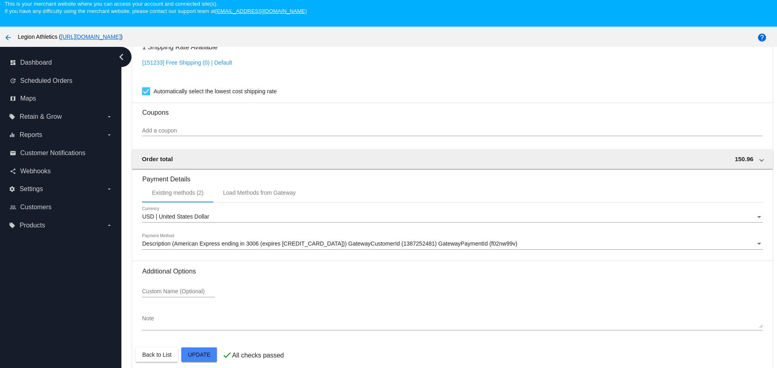
scroll to position [51, 0]
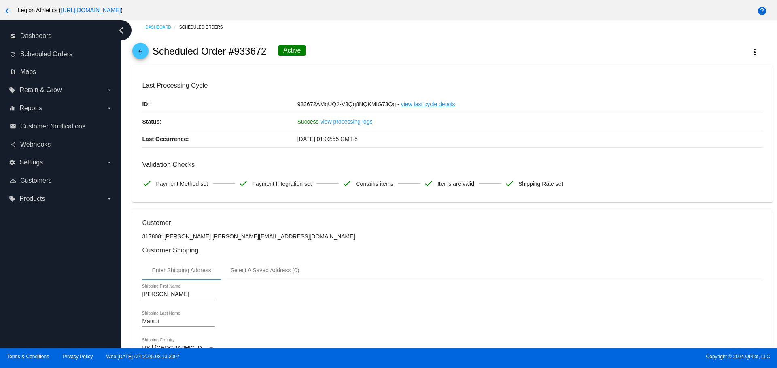
scroll to position [0, 0]
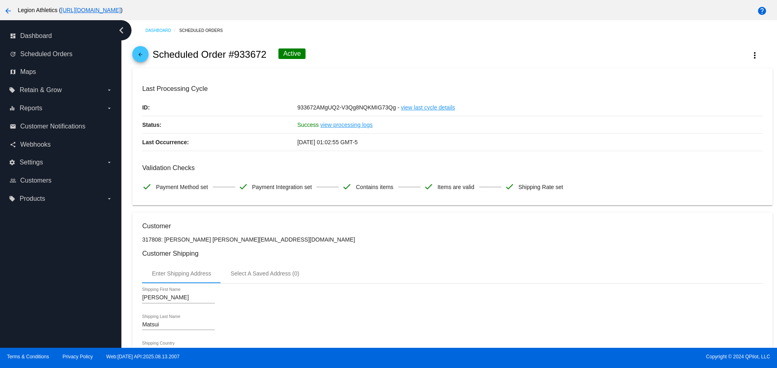
click at [139, 50] on span "arrow_back" at bounding box center [140, 56] width 10 height 20
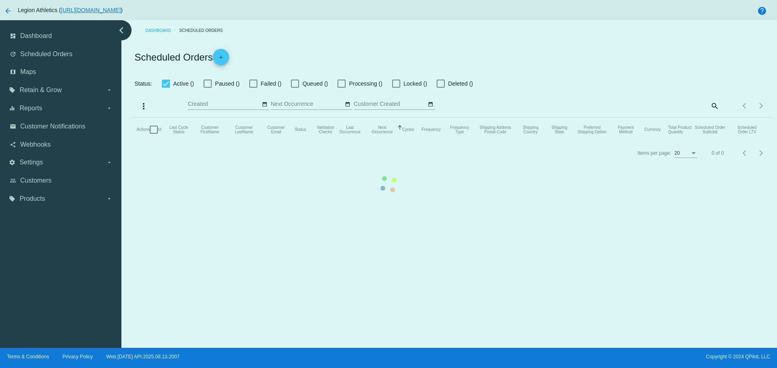
checkbox input "true"
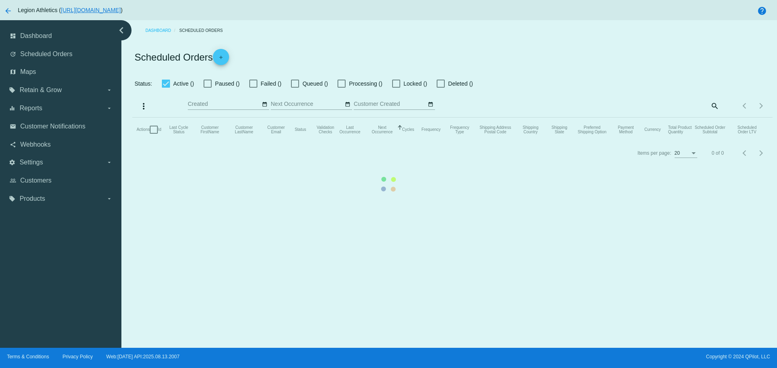
checkbox input "true"
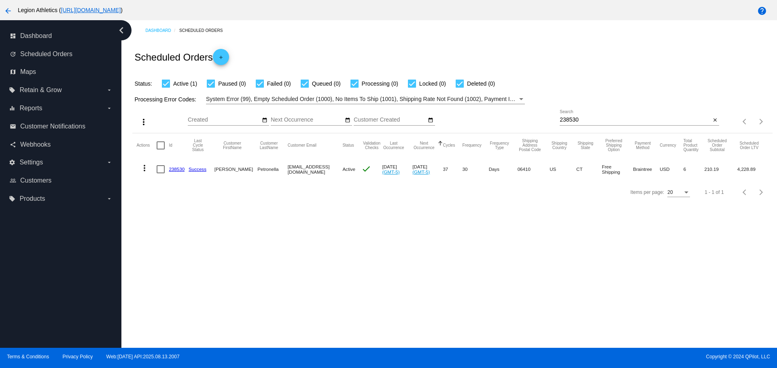
click at [563, 117] on input "238530" at bounding box center [634, 120] width 151 height 6
paste input "966676"
type input "966676"
click at [143, 171] on mat-icon "more_vert" at bounding box center [145, 168] width 10 height 10
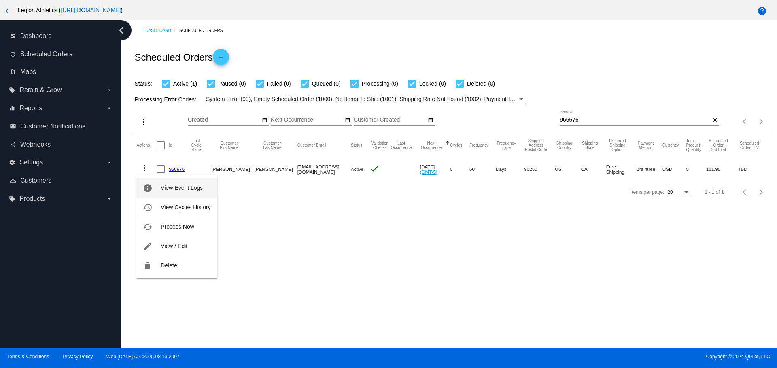
click at [152, 183] on button "info View Event Logs" at bounding box center [176, 187] width 80 height 19
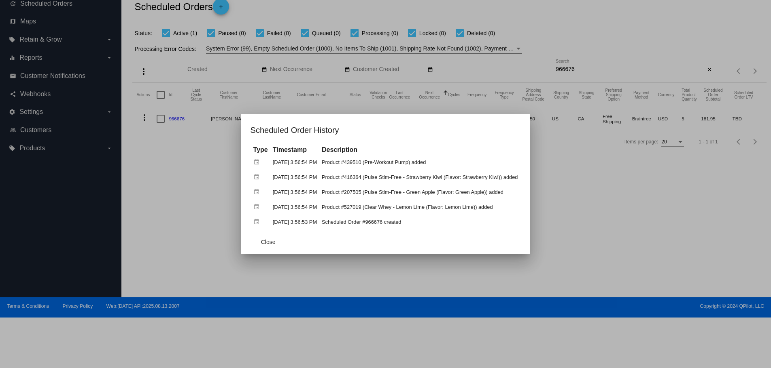
drag, startPoint x: 343, startPoint y: 204, endPoint x: 482, endPoint y: 203, distance: 139.5
click at [482, 203] on td "Product #527019 (Clear Whey - Lemon Lime (Flavor: Lemon Lime)) added" at bounding box center [420, 207] width 200 height 14
click at [265, 241] on span "Close" at bounding box center [268, 242] width 15 height 6
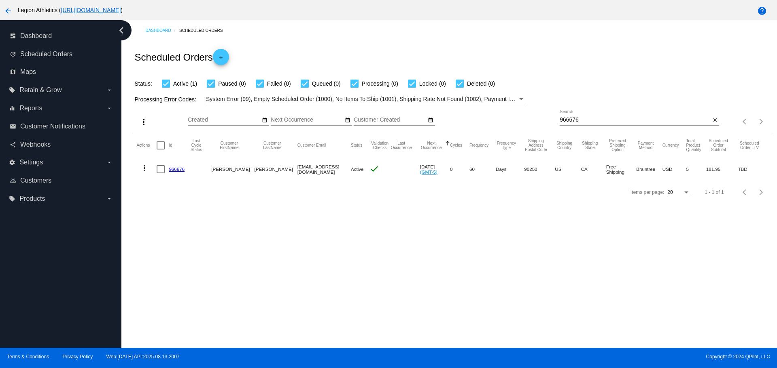
click at [175, 169] on link "966676" at bounding box center [177, 169] width 16 height 5
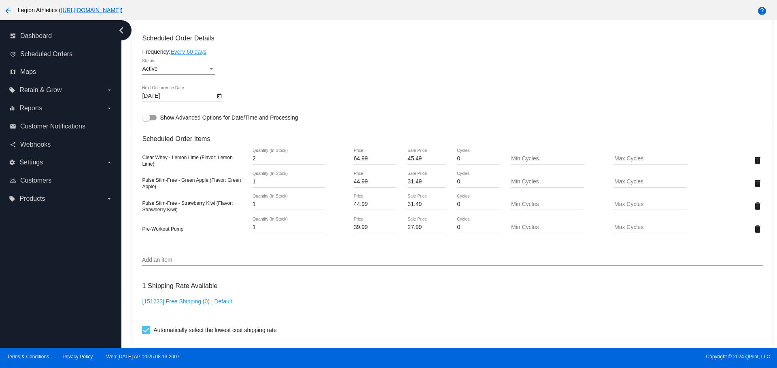
scroll to position [404, 0]
click at [409, 157] on input "45.49" at bounding box center [426, 157] width 38 height 6
type input "42.24"
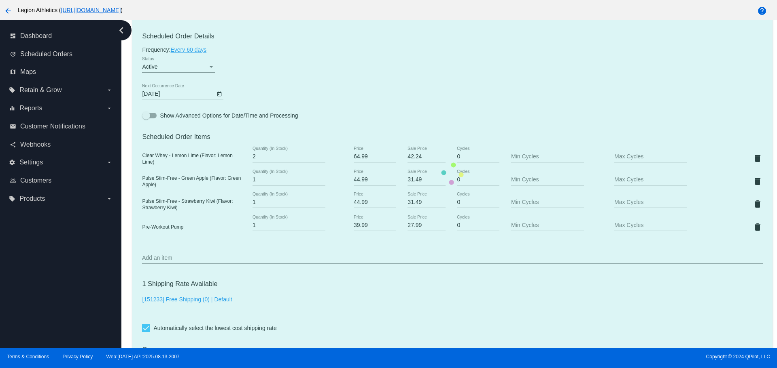
click at [407, 104] on mat-card "Customer 1068477: Jose Mendez Avila josemavila2711@gmail.com Customer Shipping …" at bounding box center [451, 173] width 639 height 877
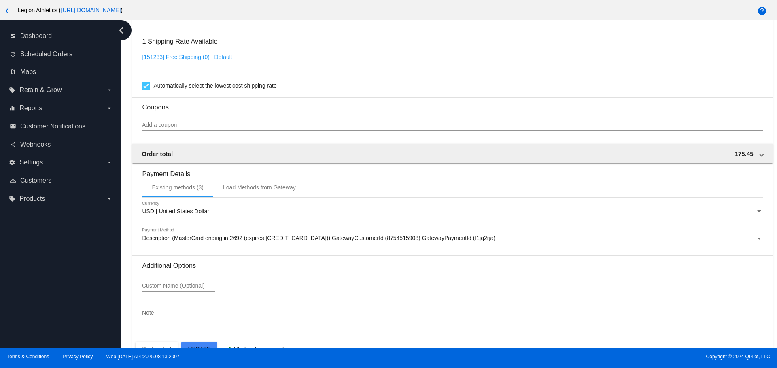
scroll to position [669, 0]
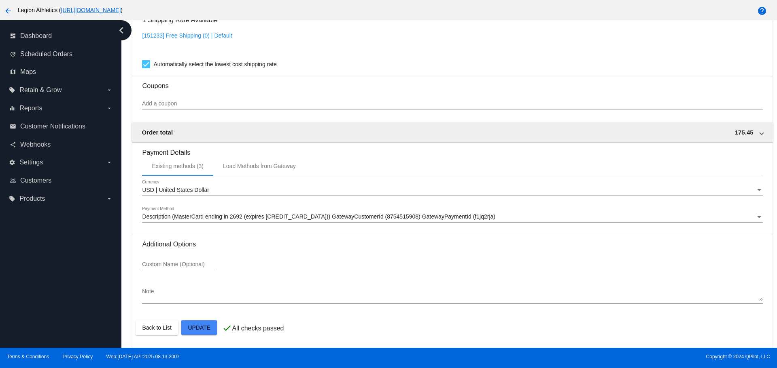
drag, startPoint x: 205, startPoint y: 328, endPoint x: 291, endPoint y: 322, distance: 86.4
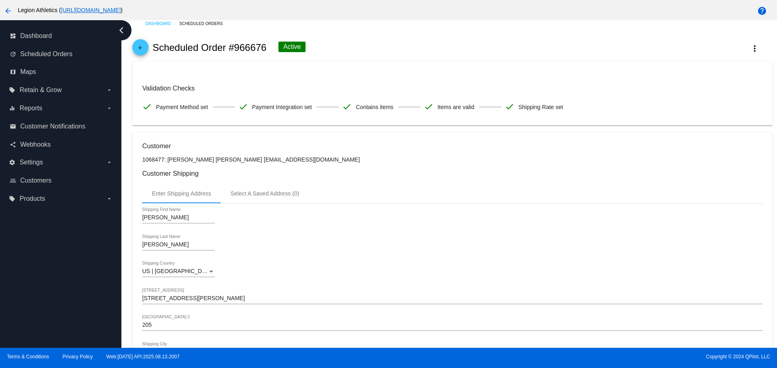
scroll to position [0, 0]
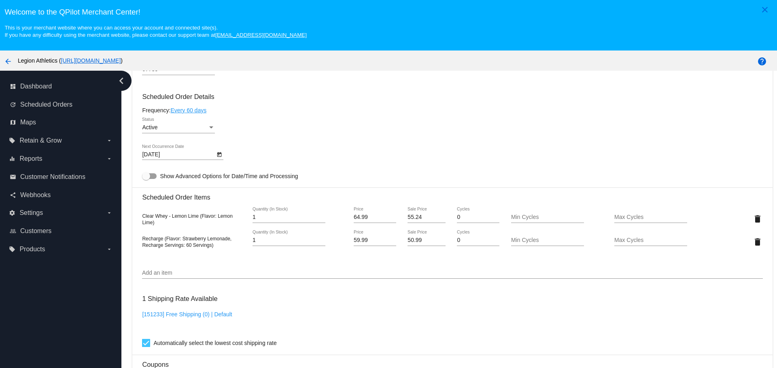
scroll to position [404, 0]
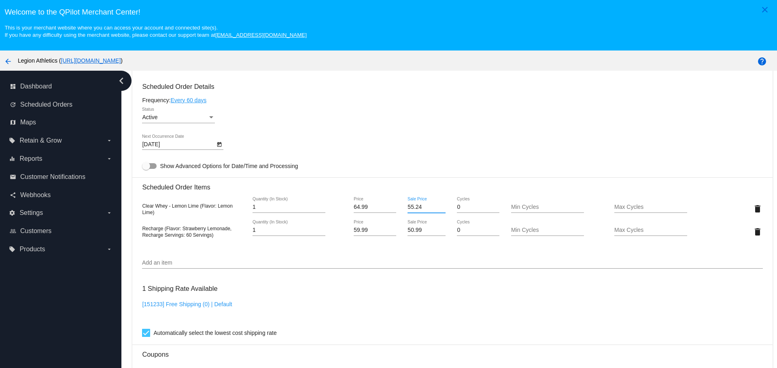
click at [409, 207] on input "55.24" at bounding box center [426, 207] width 38 height 6
type input "48.74"
click at [406, 152] on mat-card "Customer 709395: Robert Trigg rtriggx10@gmail.com Customer Shipping Enter Shipp…" at bounding box center [451, 202] width 639 height 832
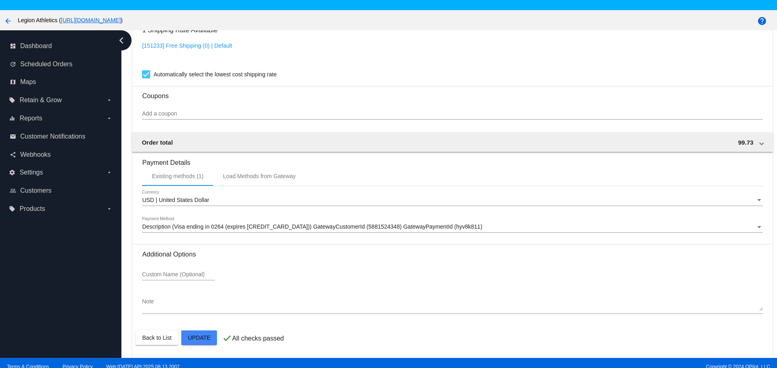
scroll to position [51, 0]
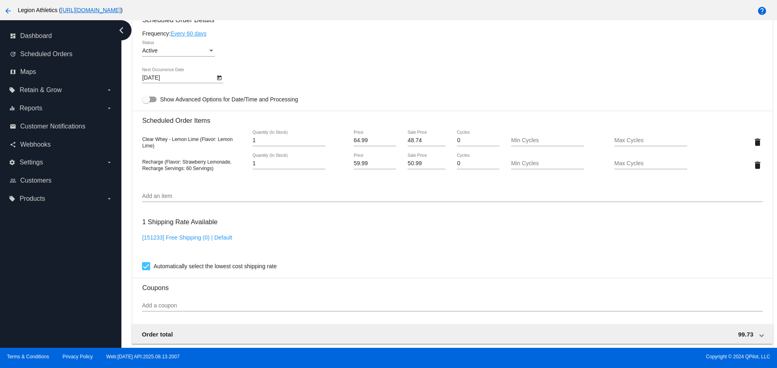
scroll to position [623, 0]
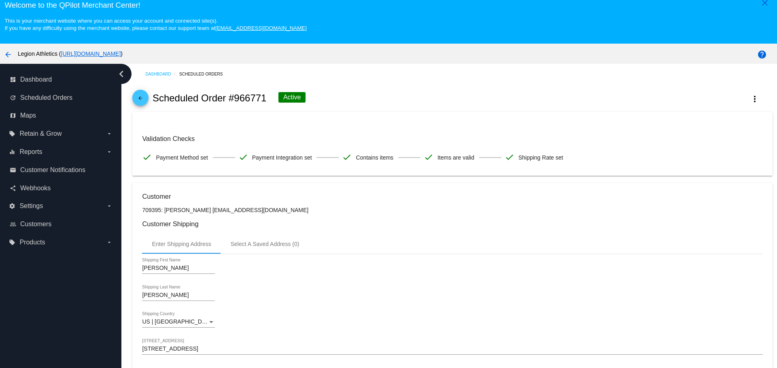
scroll to position [0, 0]
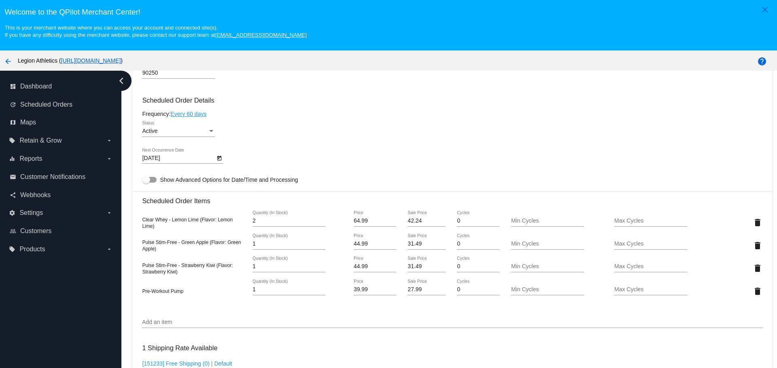
scroll to position [404, 0]
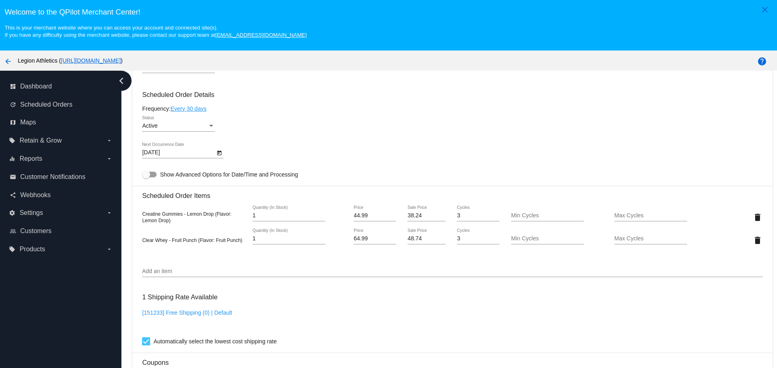
scroll to position [485, 0]
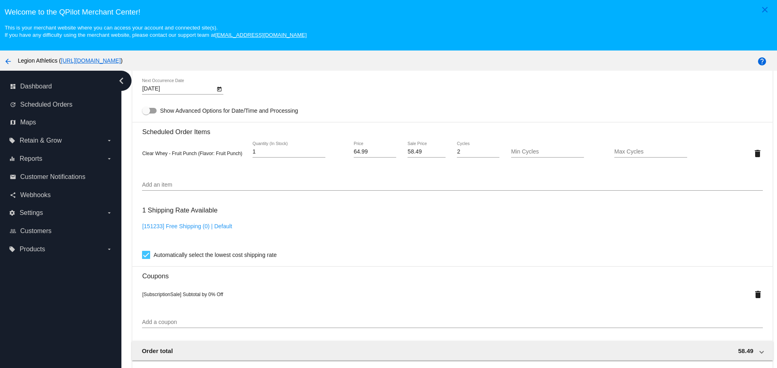
scroll to position [526, 0]
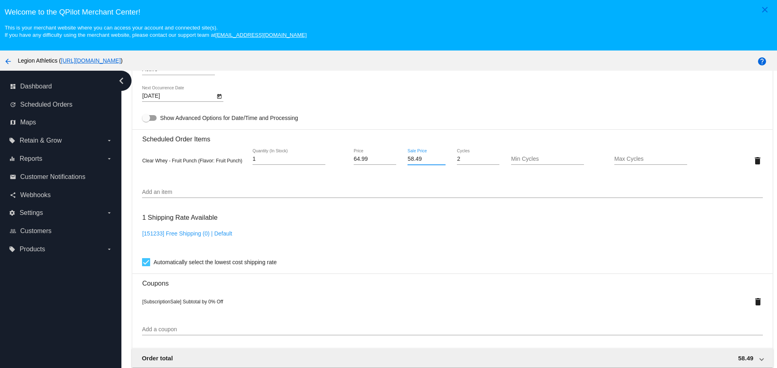
click at [407, 159] on input "58.49" at bounding box center [426, 159] width 38 height 6
type input "51.99"
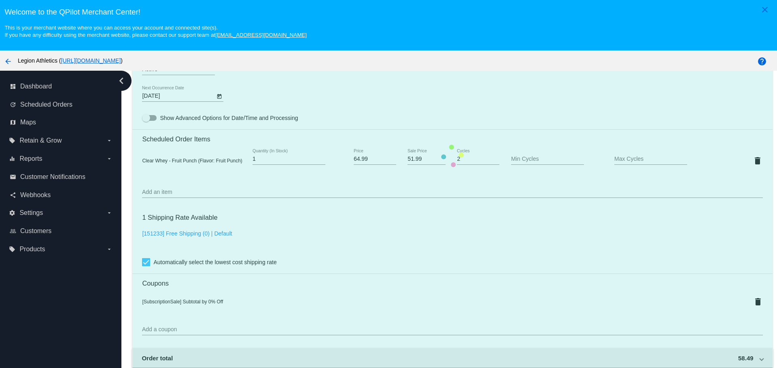
click at [397, 112] on mat-card "Customer 4290573: Robyn Moore f15robyn@aol.com Customer Shipping Enter Shipping…" at bounding box center [451, 156] width 639 height 837
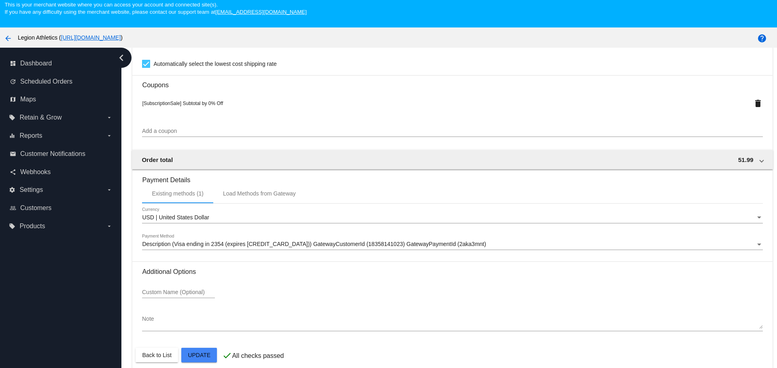
scroll to position [51, 0]
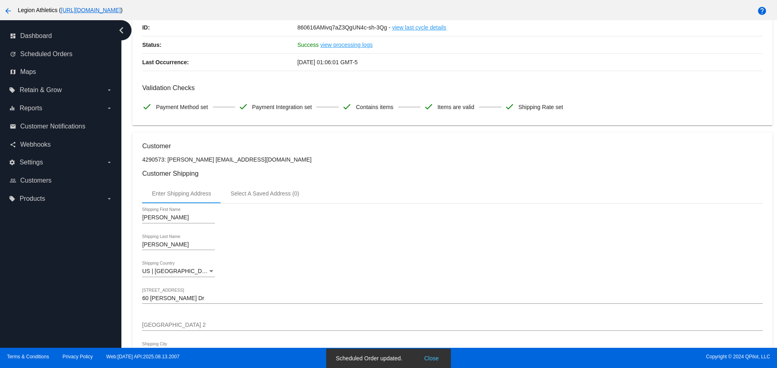
scroll to position [54, 0]
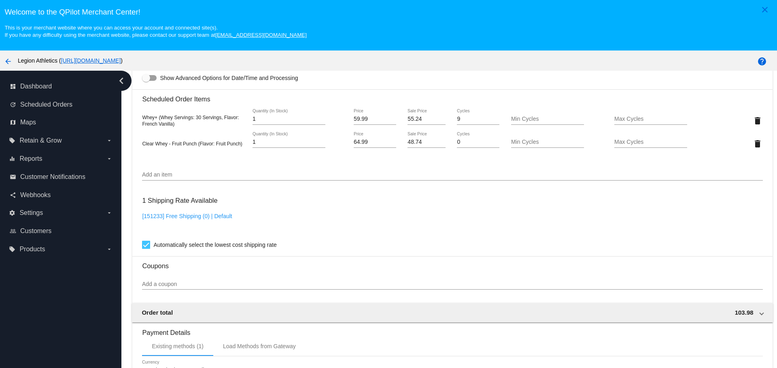
scroll to position [566, 0]
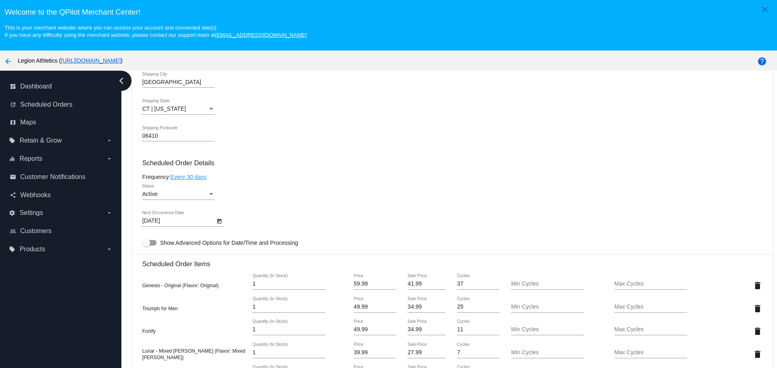
scroll to position [485, 0]
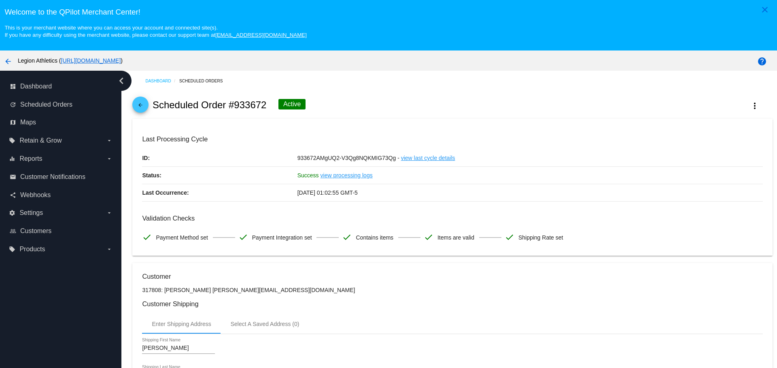
click at [145, 104] on mat-icon "arrow_back" at bounding box center [140, 107] width 10 height 10
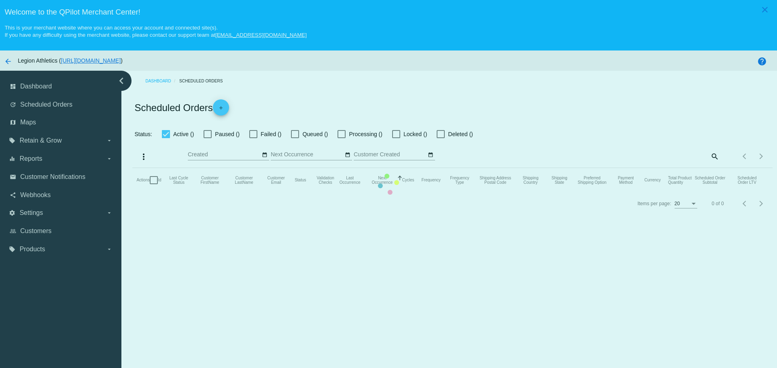
checkbox input "true"
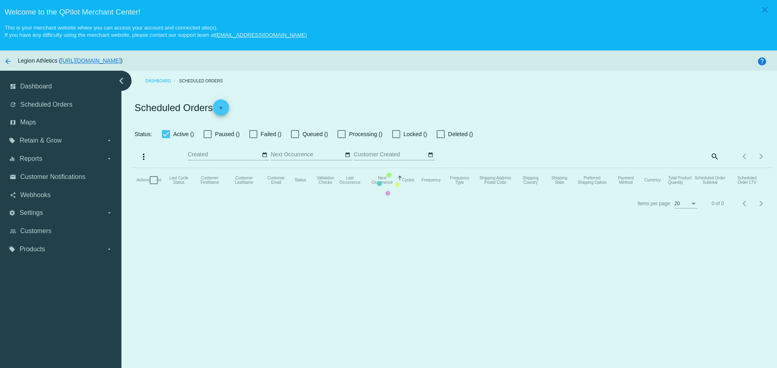
checkbox input "true"
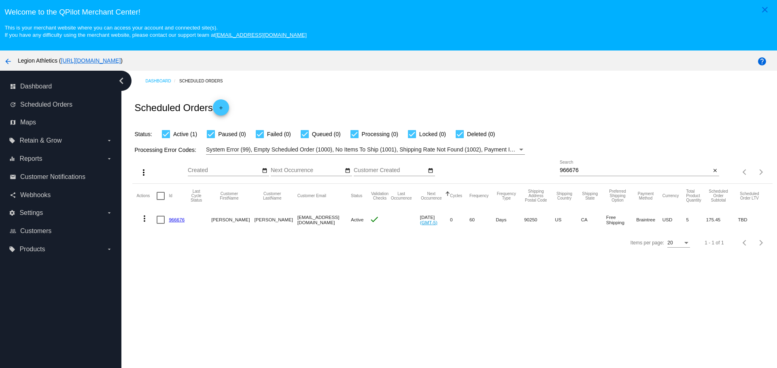
click at [561, 169] on input "966676" at bounding box center [634, 170] width 151 height 6
paste input "7288"
type input "967288"
click at [182, 220] on link "967288" at bounding box center [177, 219] width 16 height 5
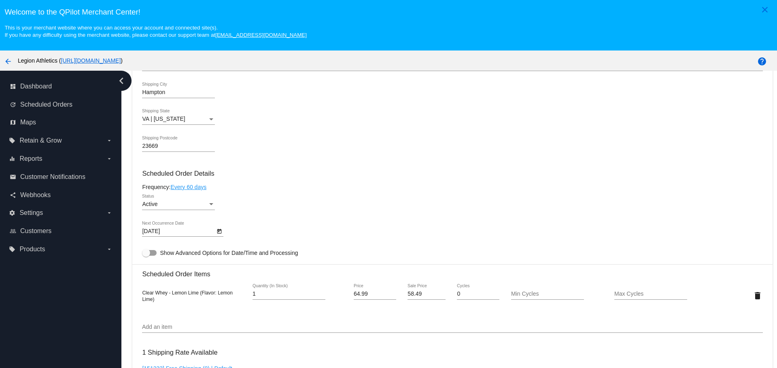
scroll to position [445, 0]
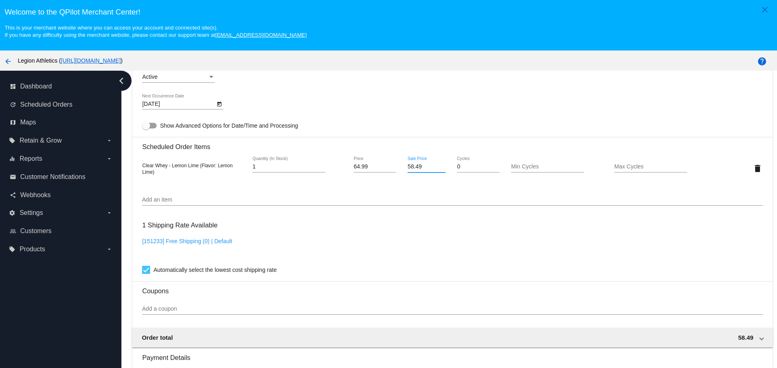
click at [408, 167] on input "58.49" at bounding box center [426, 167] width 38 height 6
type input "51.99"
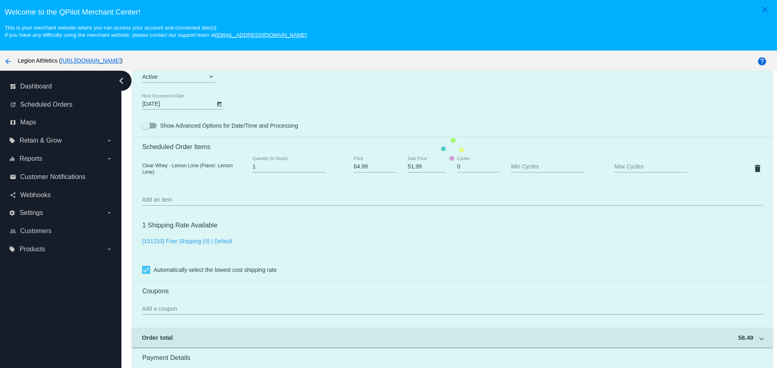
click at [401, 112] on mat-card "Customer 951399: Valerie Butler Mzbutler48@gmail.com Customer Shipping Enter Sh…" at bounding box center [451, 149] width 639 height 809
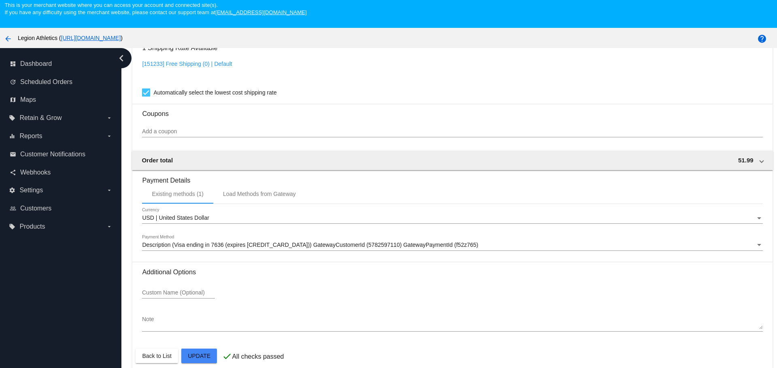
scroll to position [51, 0]
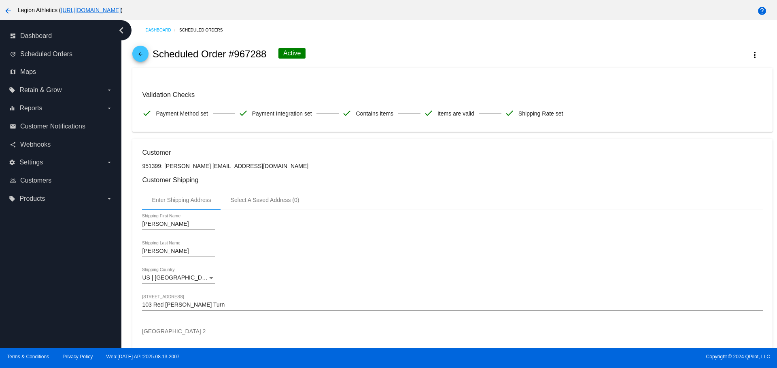
scroll to position [0, 0]
click at [139, 55] on mat-icon "arrow_back" at bounding box center [140, 57] width 10 height 10
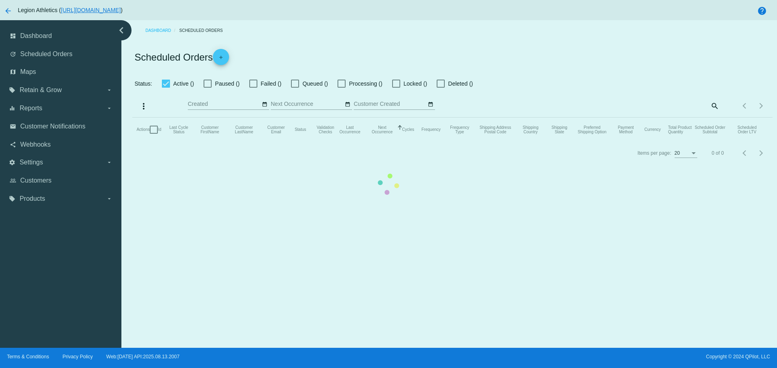
checkbox input "true"
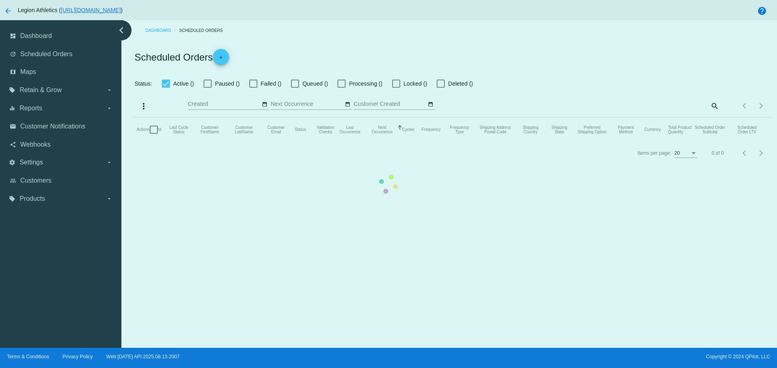
checkbox input "true"
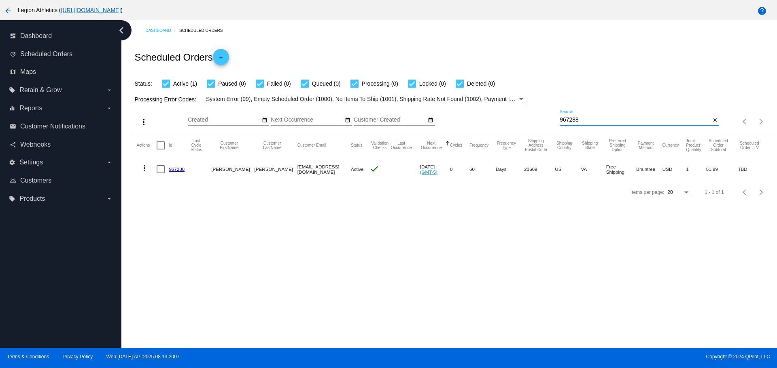
click at [561, 120] on input "967288" at bounding box center [634, 120] width 151 height 6
click at [561, 119] on input "967288" at bounding box center [634, 120] width 151 height 6
paste input "56187"
type input "956187"
click at [145, 170] on mat-icon "more_vert" at bounding box center [145, 168] width 10 height 10
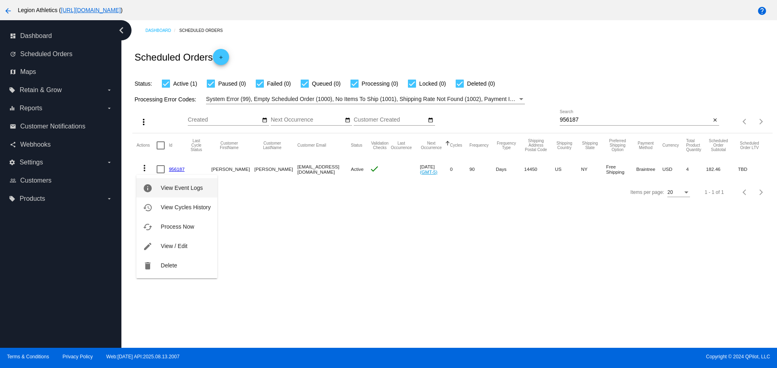
click at [159, 186] on button "info View Event Logs" at bounding box center [176, 187] width 80 height 19
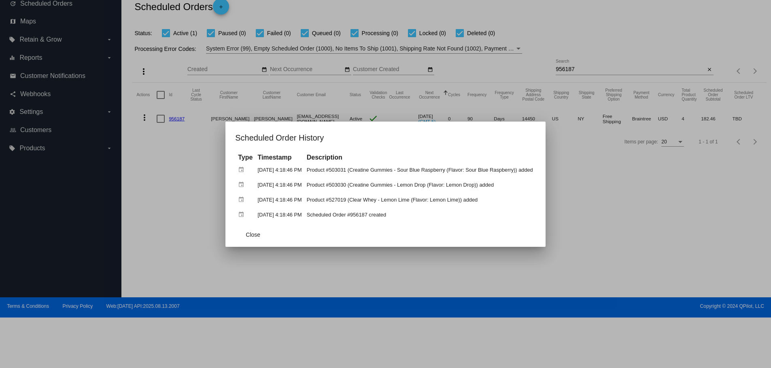
click at [247, 227] on mat-dialog-actions "Close" at bounding box center [385, 235] width 301 height 24
click at [250, 238] on span "Close" at bounding box center [253, 235] width 15 height 6
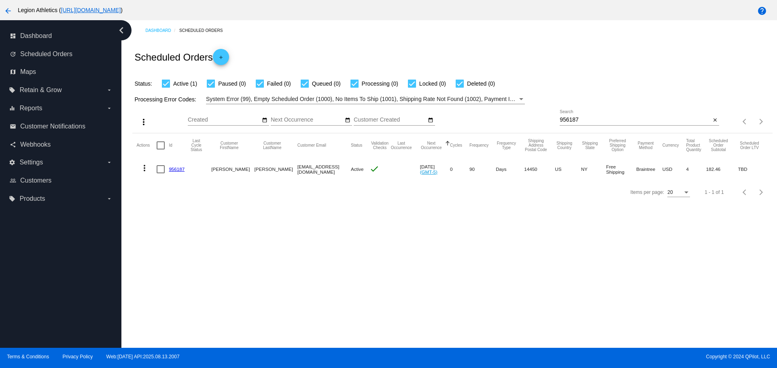
click at [180, 169] on link "956187" at bounding box center [177, 169] width 16 height 5
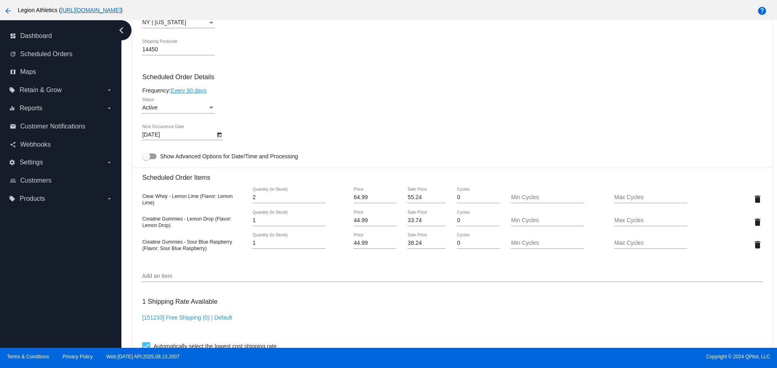
scroll to position [364, 0]
click at [408, 198] on input "55.24" at bounding box center [426, 197] width 38 height 6
type input "48.74"
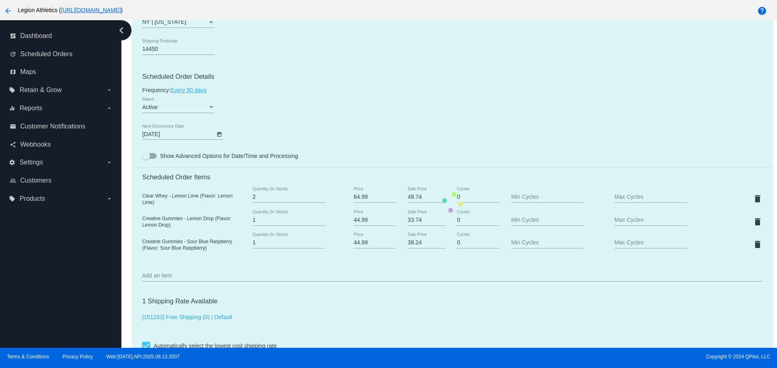
click at [408, 99] on mat-card "Customer 6800894: Hannah Mager H3mager@gmail.com Customer Shipping Enter Shippi…" at bounding box center [451, 203] width 639 height 855
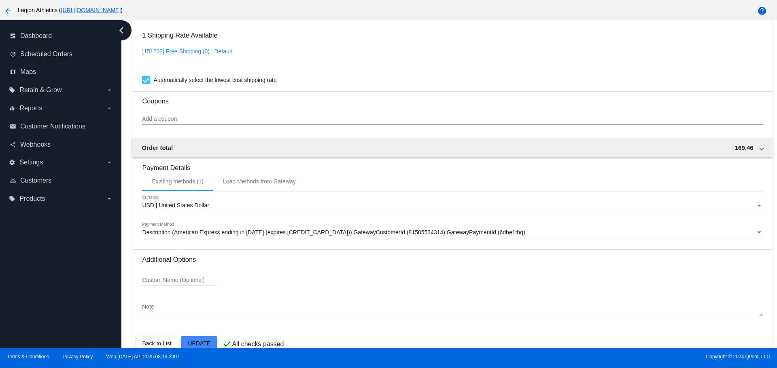
scroll to position [646, 0]
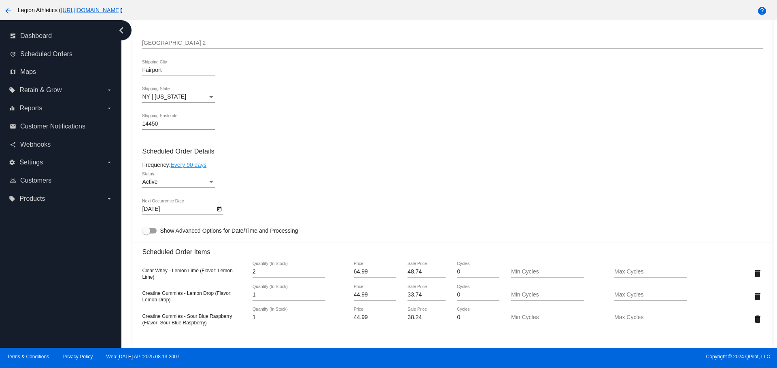
scroll to position [282, 0]
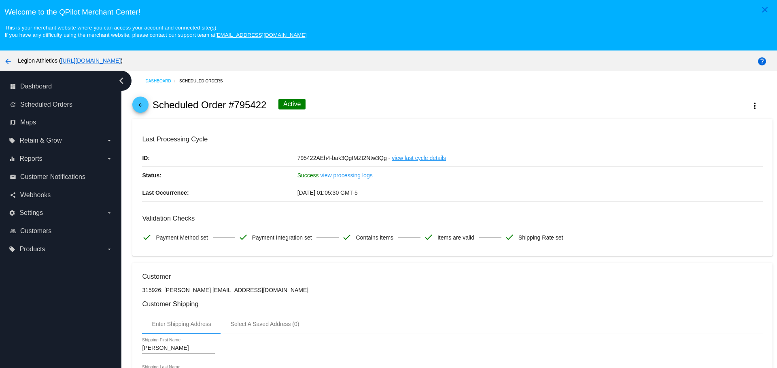
click at [143, 103] on mat-icon "arrow_back" at bounding box center [140, 107] width 10 height 10
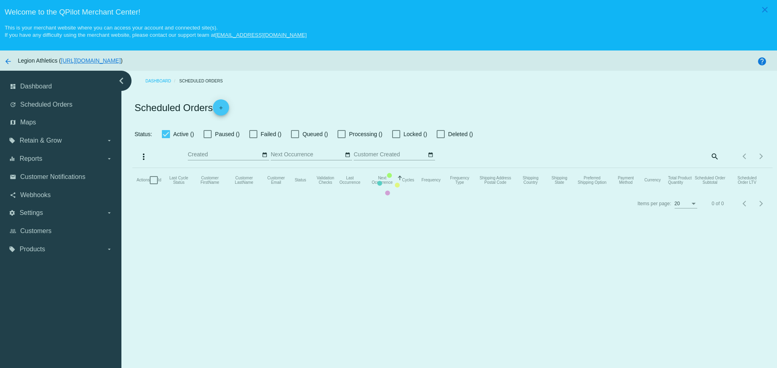
checkbox input "true"
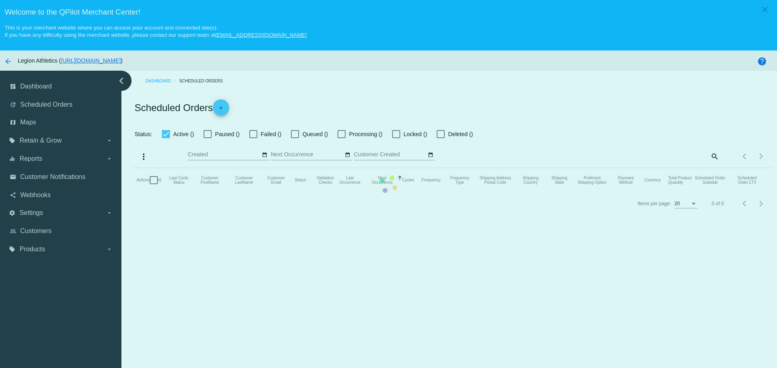
checkbox input "true"
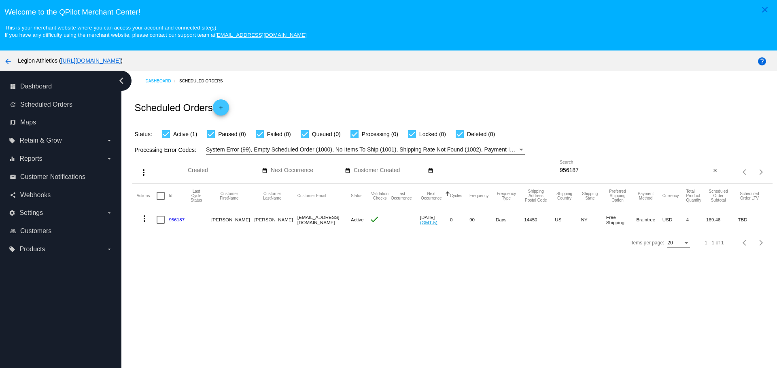
click at [562, 170] on input "956187" at bounding box center [634, 170] width 151 height 6
paste input "[PERSON_NAME][EMAIL_ADDRESS][PERSON_NAME][DOMAIN_NAME]"
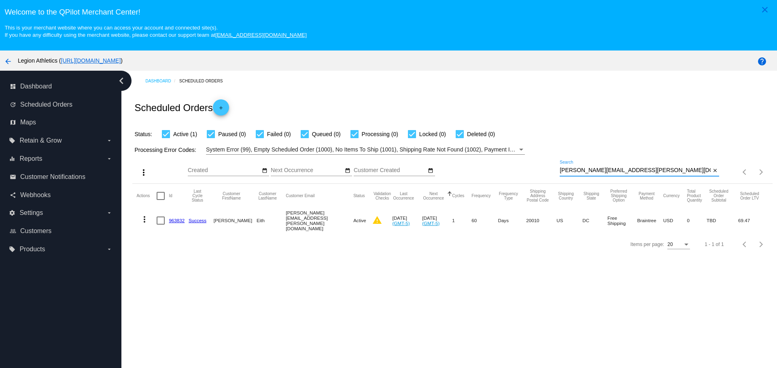
type input "[PERSON_NAME][EMAIL_ADDRESS][PERSON_NAME][DOMAIN_NAME]"
click at [177, 220] on link "963832" at bounding box center [177, 220] width 16 height 5
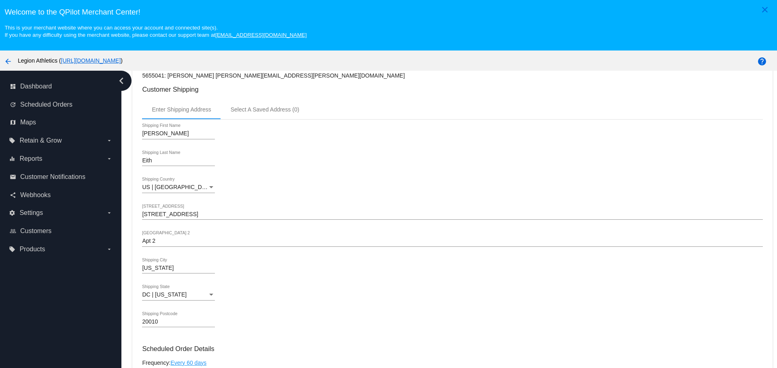
scroll to position [213, 0]
